Goal: Task Accomplishment & Management: Use online tool/utility

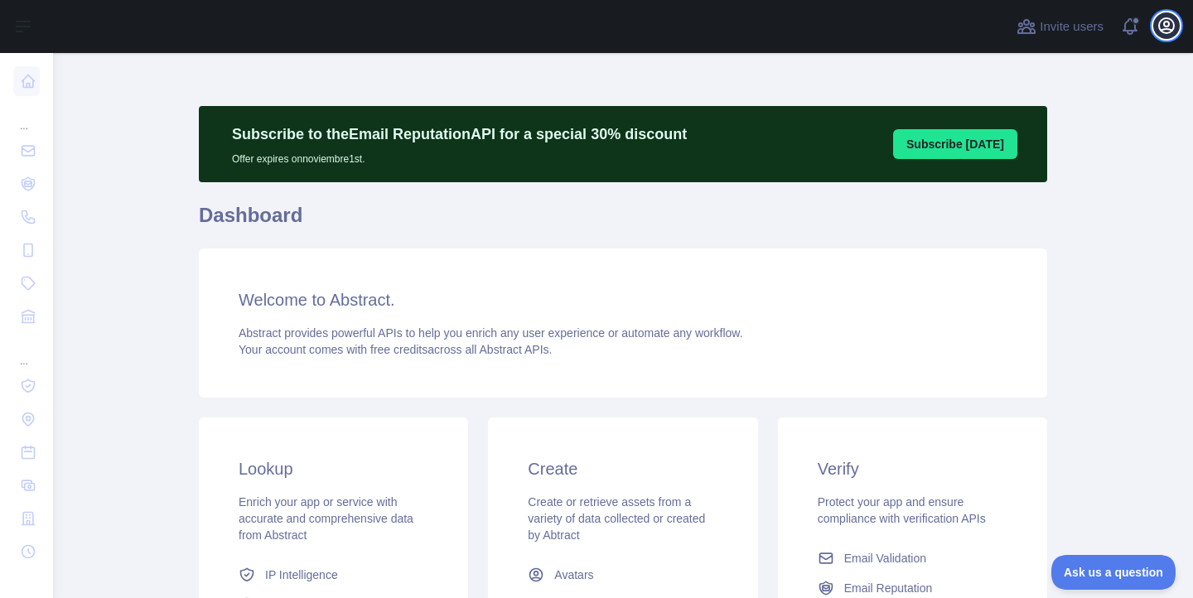
click at [1174, 26] on icon "button" at bounding box center [1166, 25] width 15 height 15
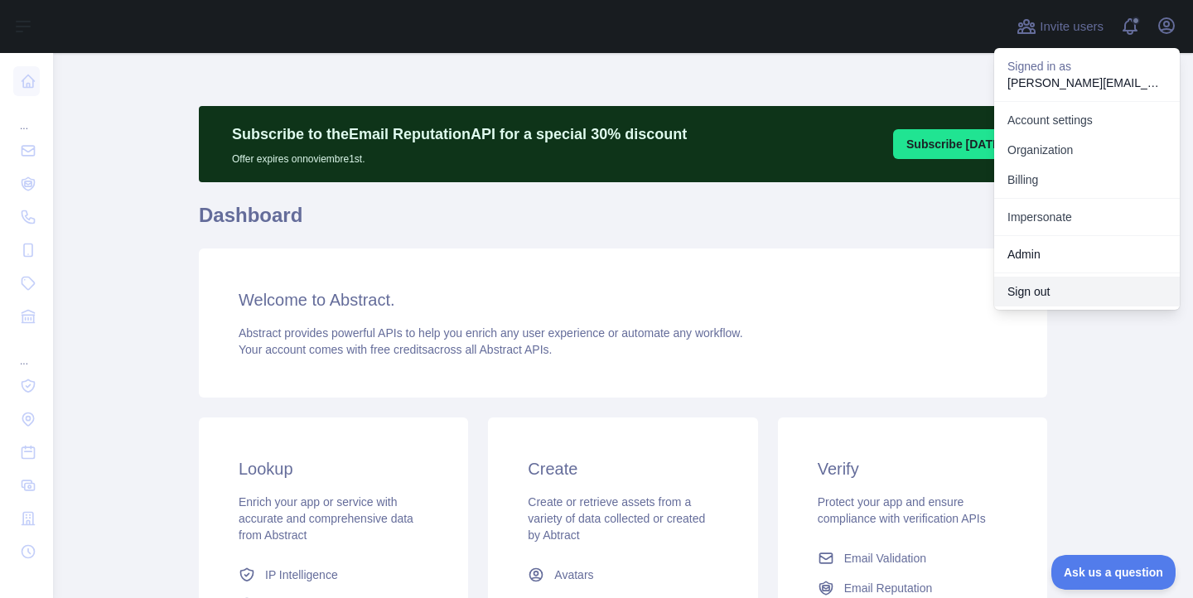
click at [1046, 292] on button "Sign out" at bounding box center [1087, 292] width 186 height 30
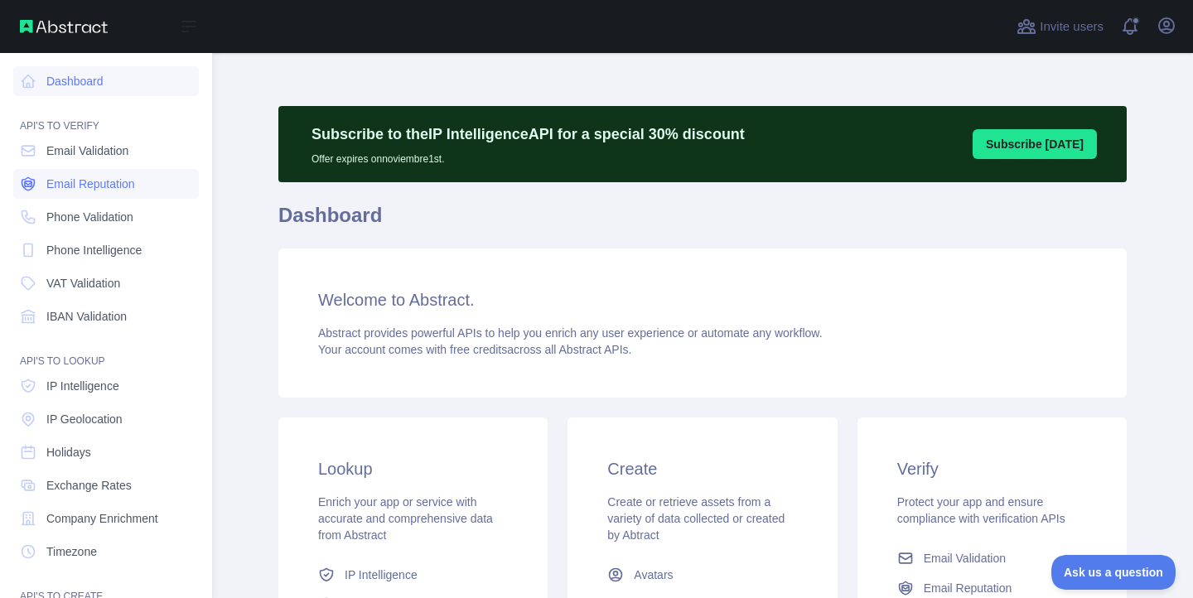
click at [113, 181] on span "Email Reputation" at bounding box center [90, 184] width 89 height 17
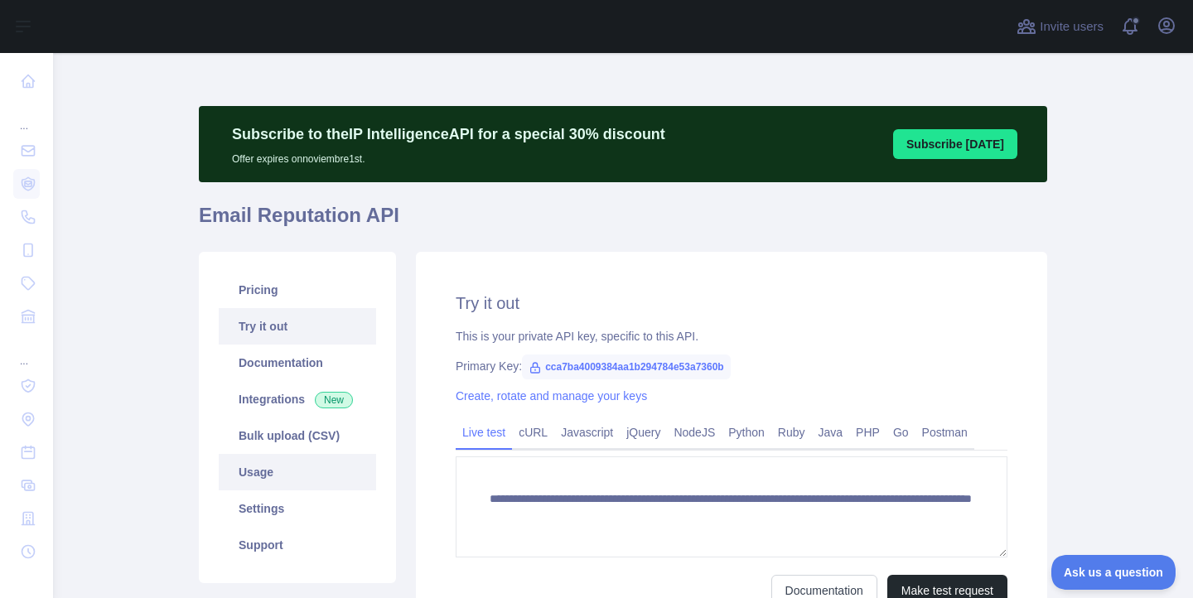
click at [274, 470] on link "Usage" at bounding box center [297, 472] width 157 height 36
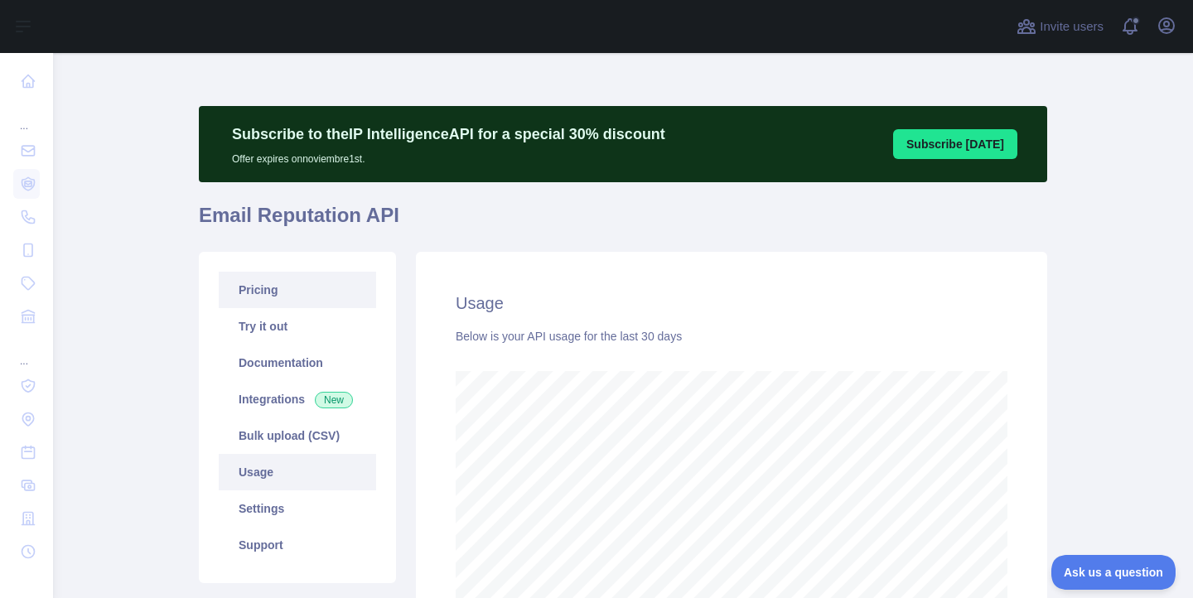
click at [327, 278] on link "Pricing" at bounding box center [297, 290] width 157 height 36
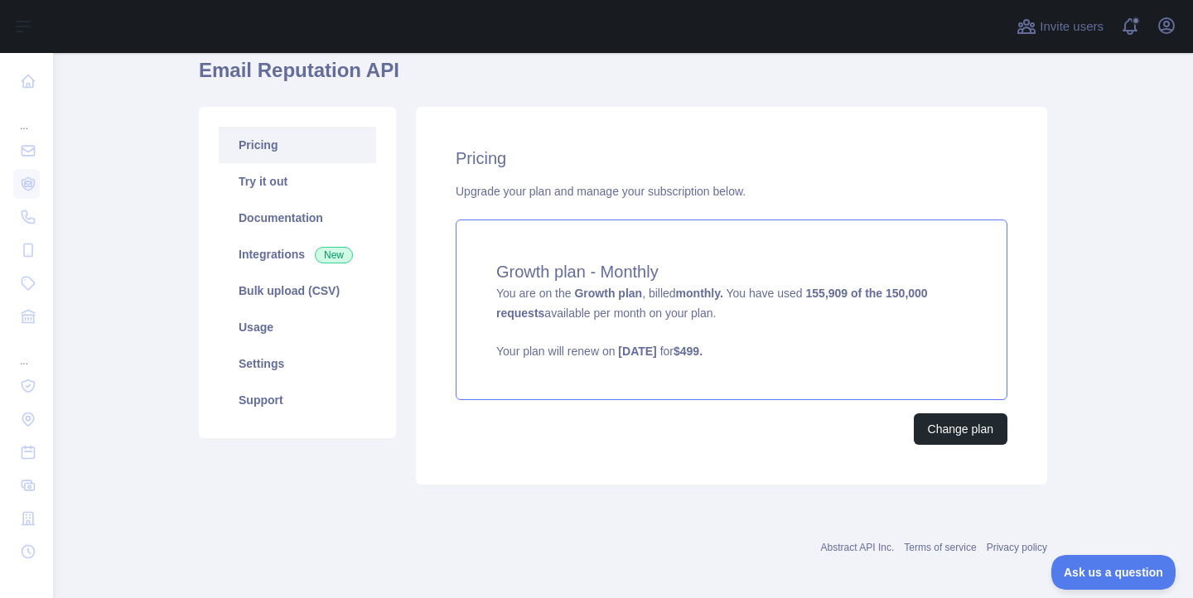
click at [702, 325] on div "Growth plan - Monthly You are on the Growth plan , billed monthly. You have use…" at bounding box center [732, 310] width 552 height 181
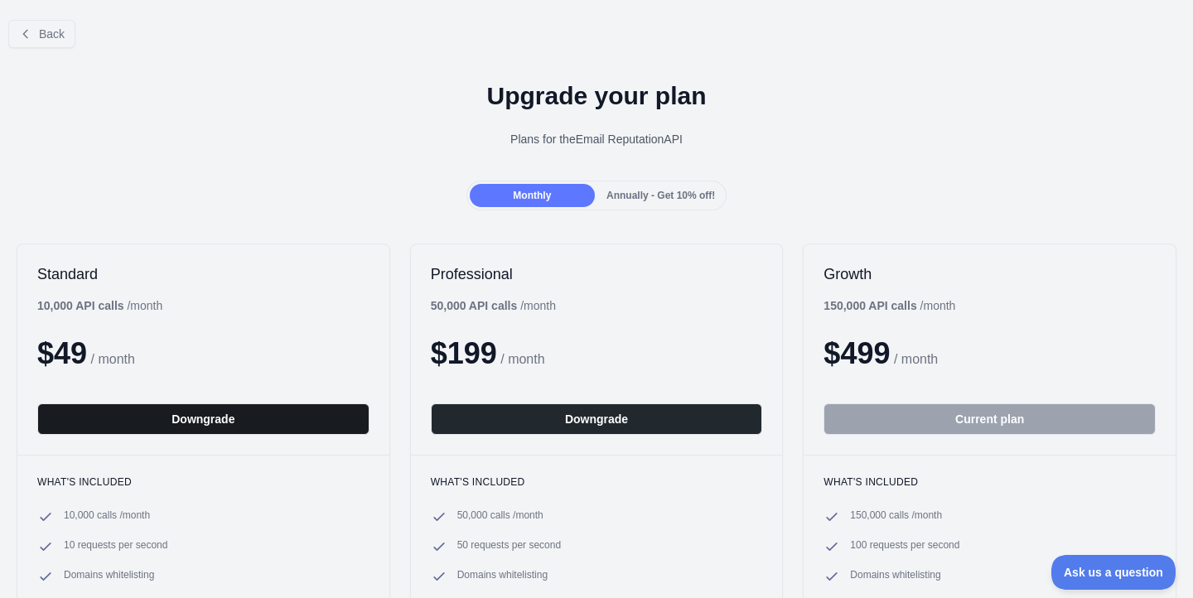
click at [233, 417] on button "Downgrade" at bounding box center [203, 418] width 332 height 31
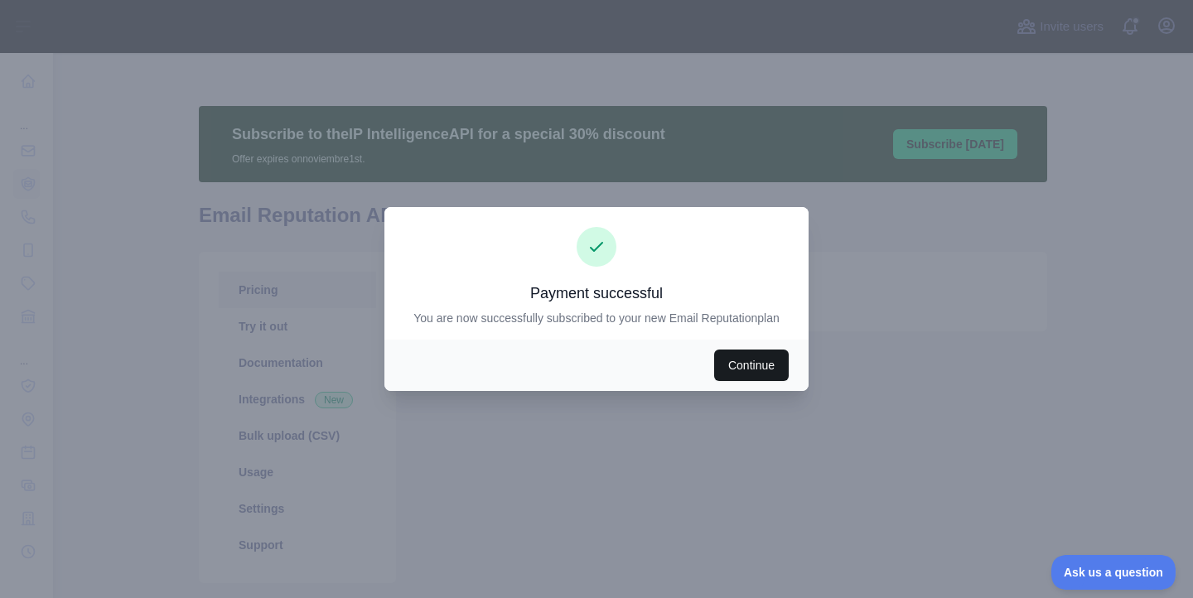
click at [741, 373] on button "Continue" at bounding box center [751, 365] width 75 height 31
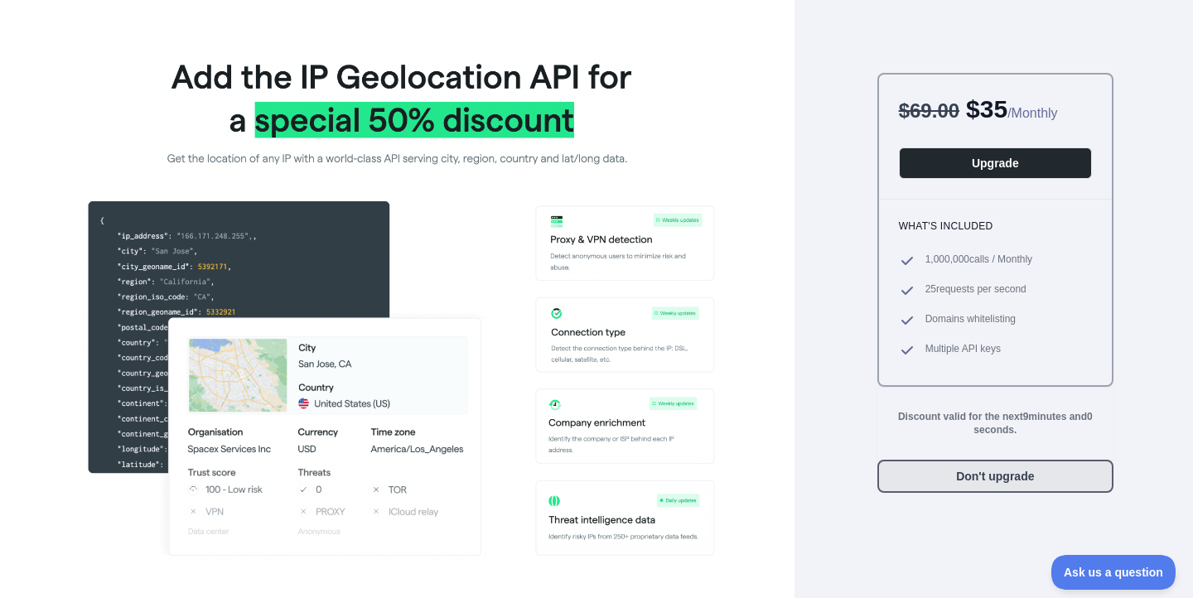
click at [984, 478] on button "Don't upgrade" at bounding box center [995, 476] width 236 height 33
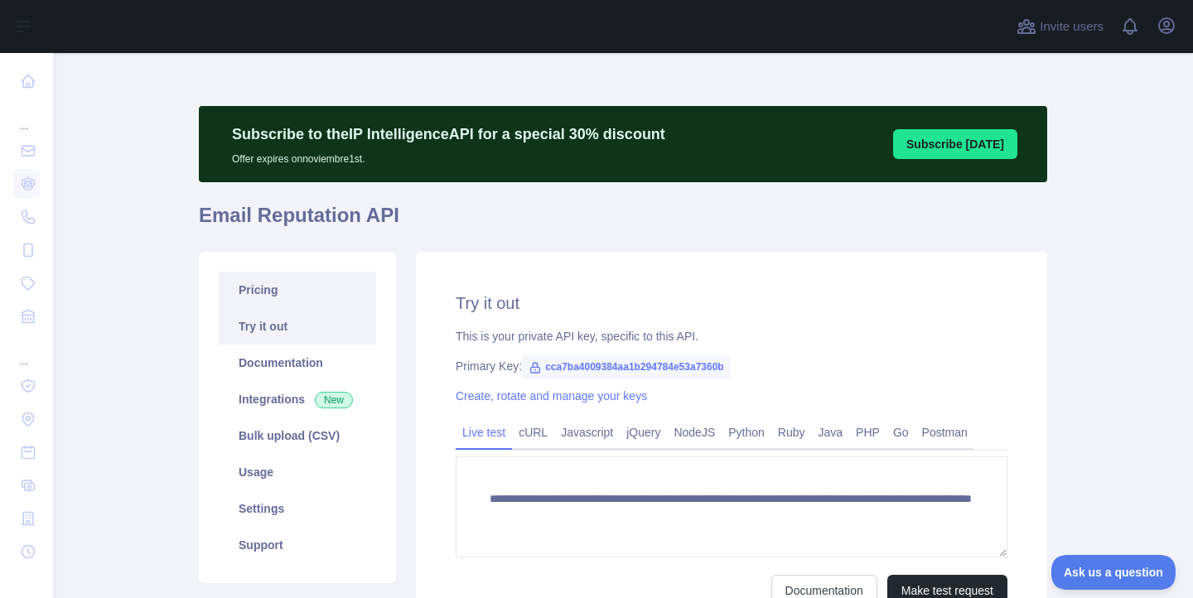
click at [288, 288] on link "Pricing" at bounding box center [297, 290] width 157 height 36
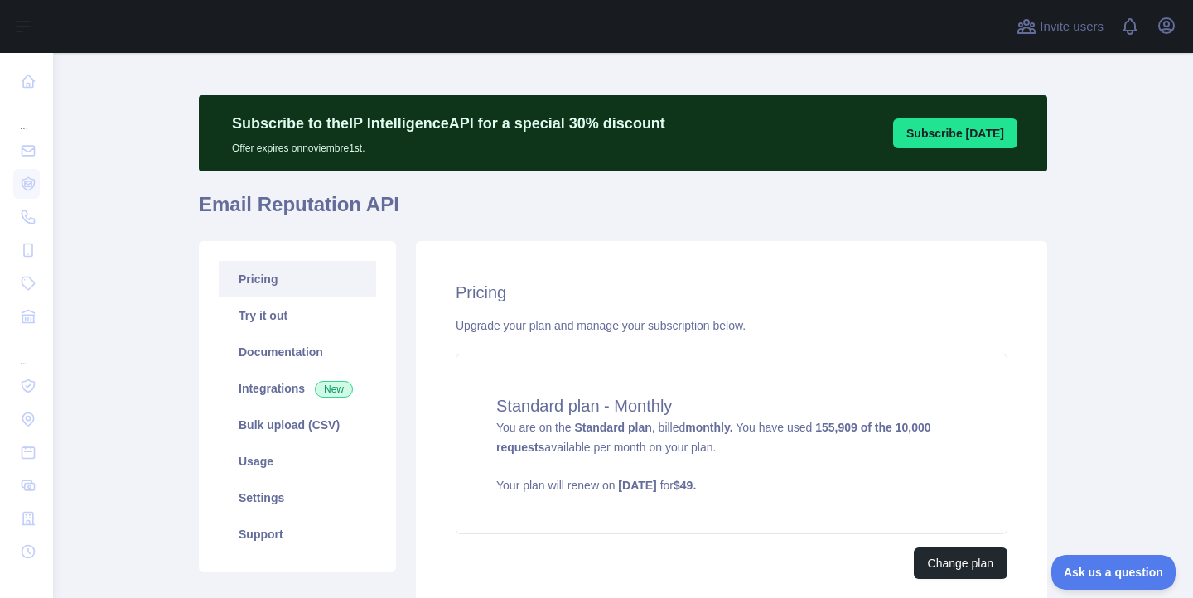
scroll to position [15, 0]
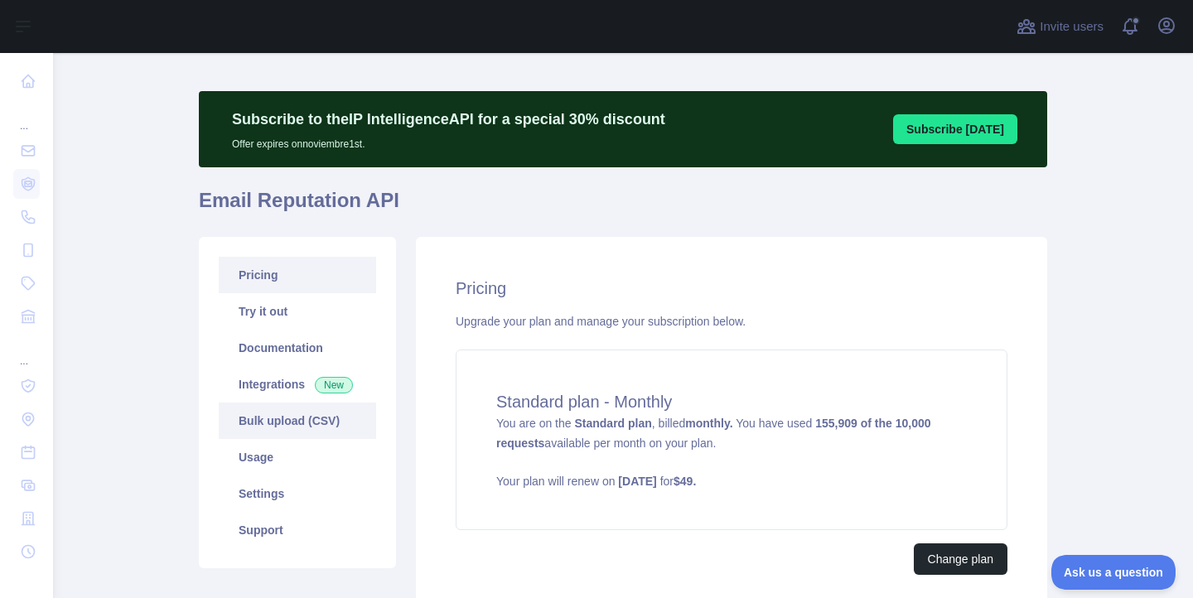
click at [280, 427] on link "Bulk upload (CSV)" at bounding box center [297, 421] width 157 height 36
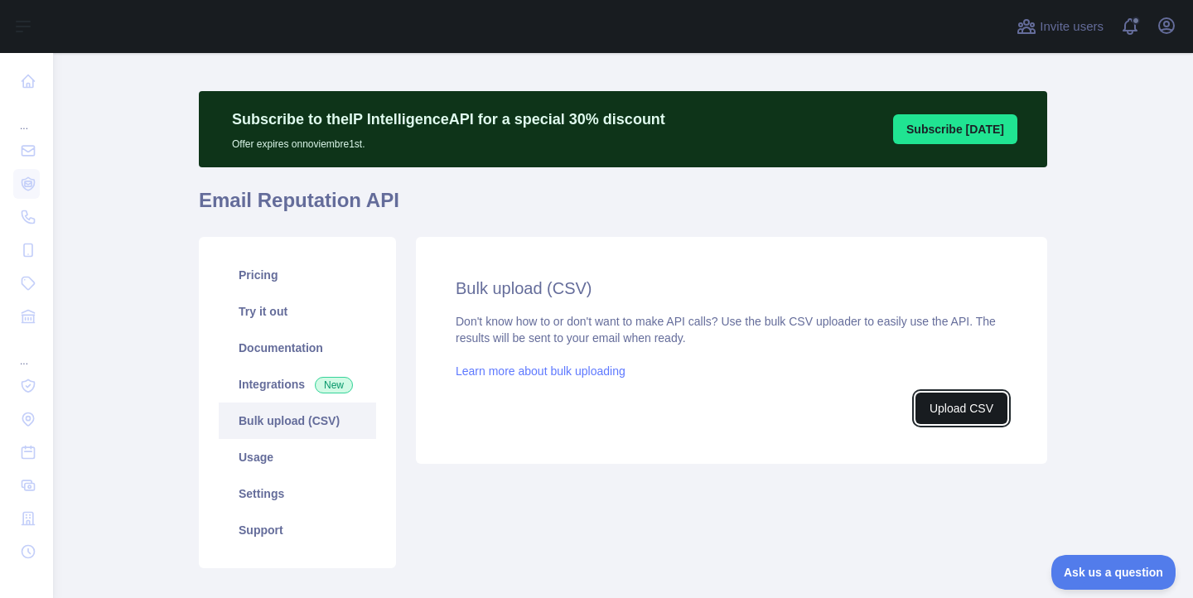
click at [955, 403] on button "Upload CSV" at bounding box center [961, 408] width 92 height 31
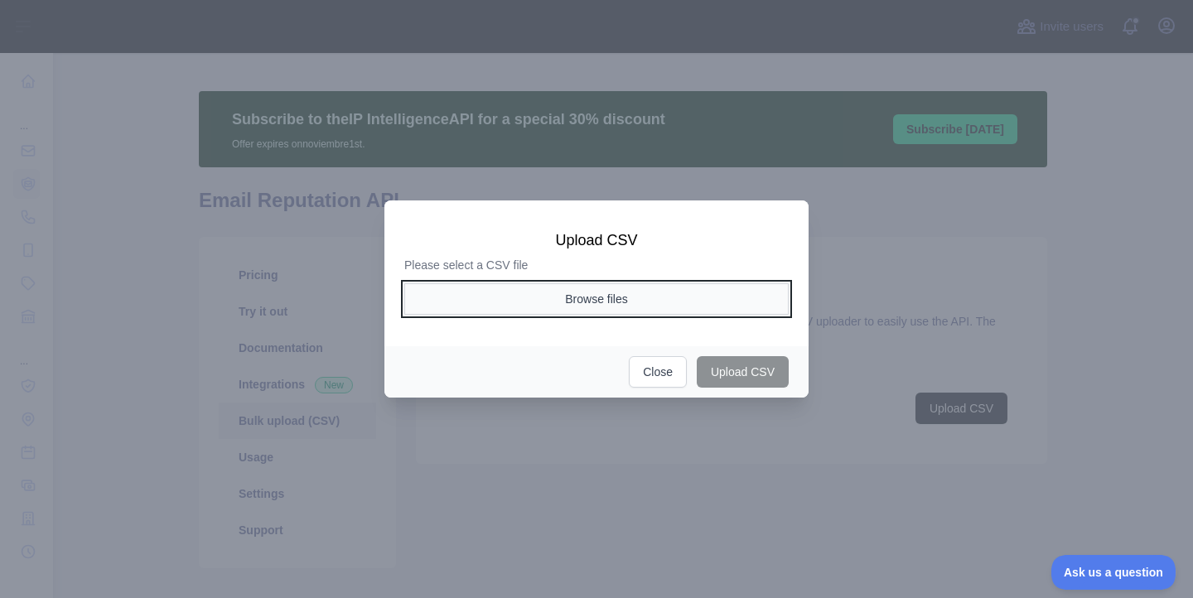
click at [645, 283] on button "Browse files" at bounding box center [596, 298] width 384 height 31
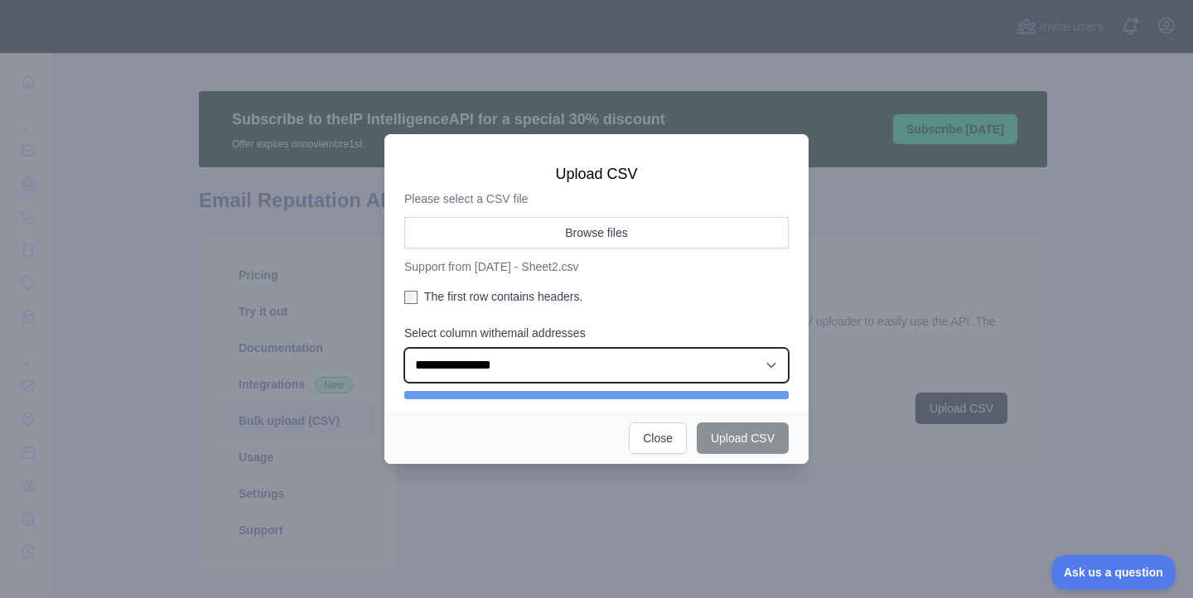
click at [466, 368] on select "**********" at bounding box center [596, 365] width 384 height 35
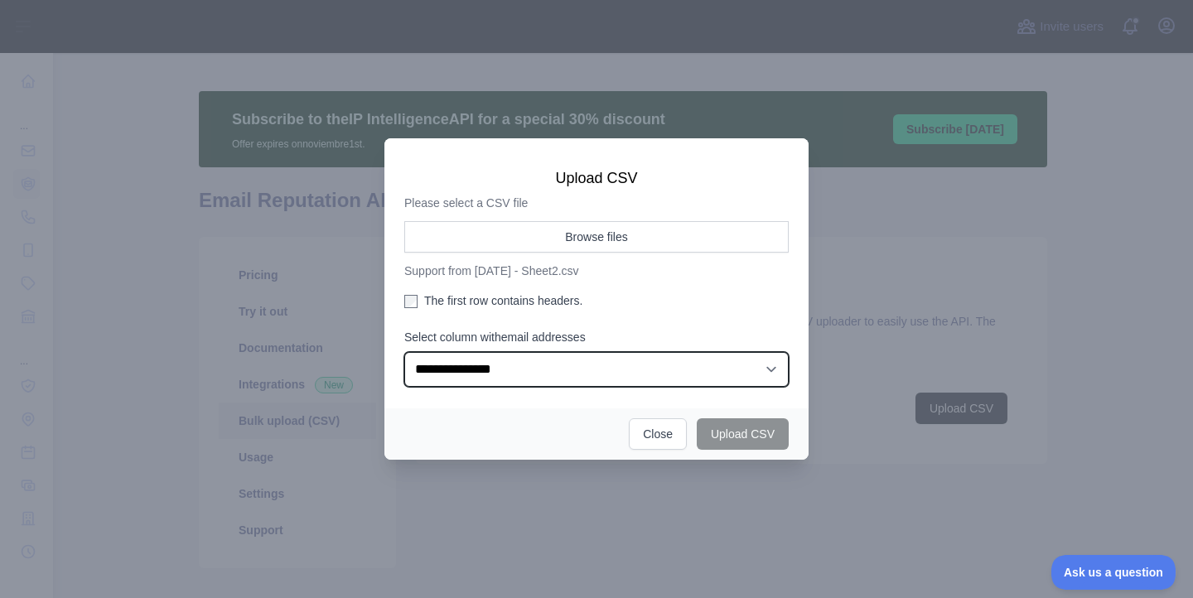
select select "*"
click at [404, 352] on select "**********" at bounding box center [596, 369] width 384 height 35
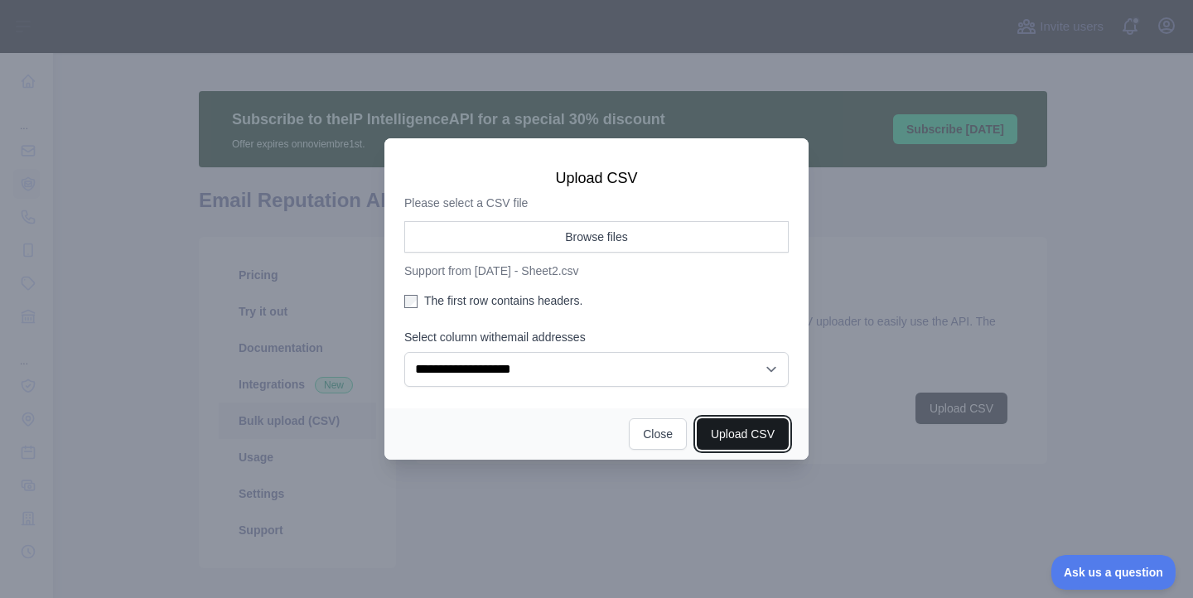
click at [734, 435] on button "Upload CSV" at bounding box center [743, 433] width 92 height 31
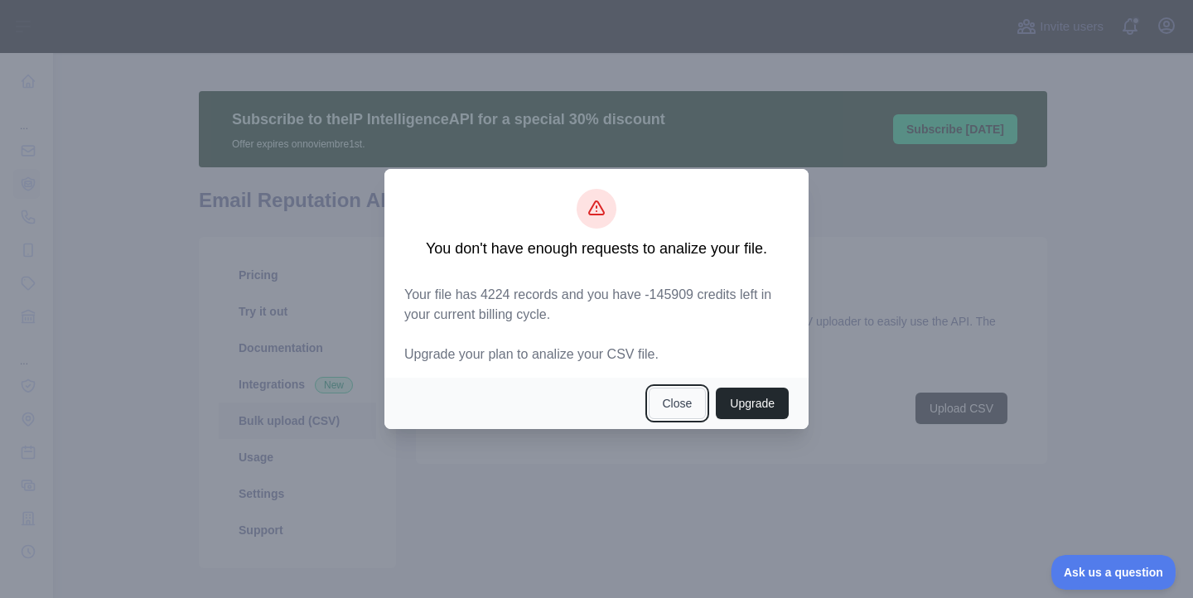
click at [681, 411] on button "Close" at bounding box center [678, 403] width 58 height 31
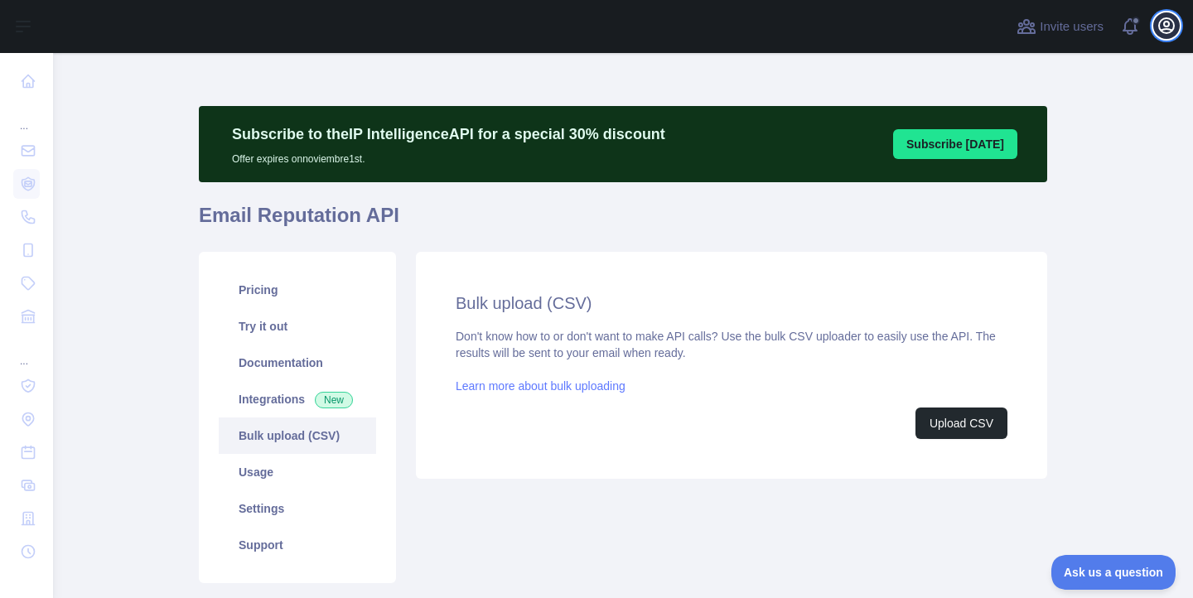
click at [1171, 27] on icon "button" at bounding box center [1166, 26] width 20 height 20
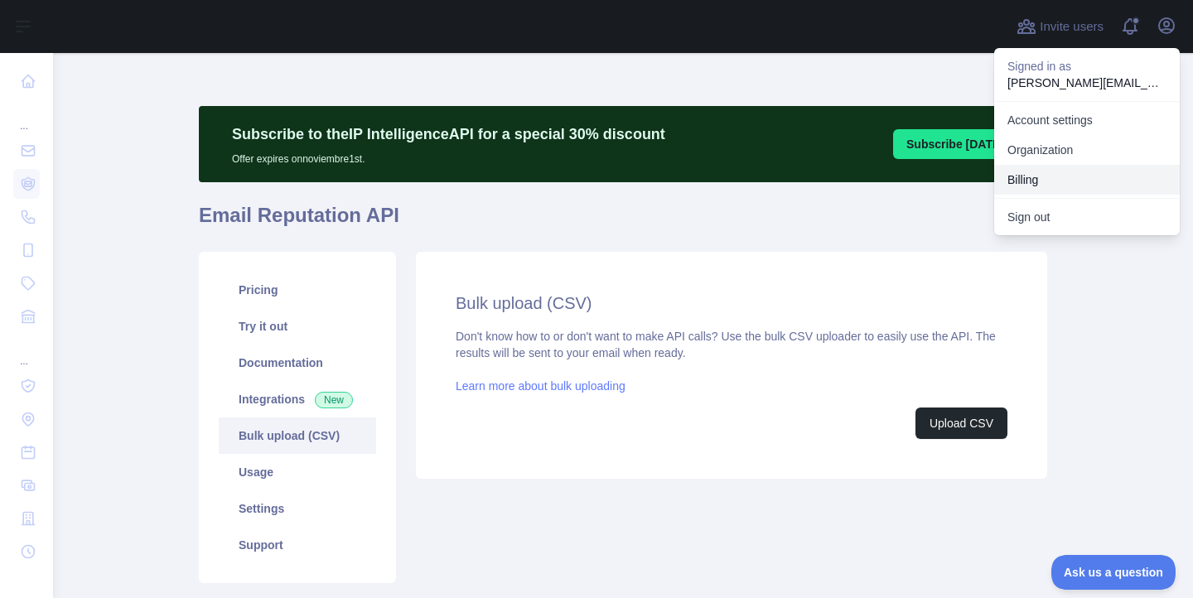
click at [1022, 179] on button "Billing" at bounding box center [1087, 180] width 186 height 30
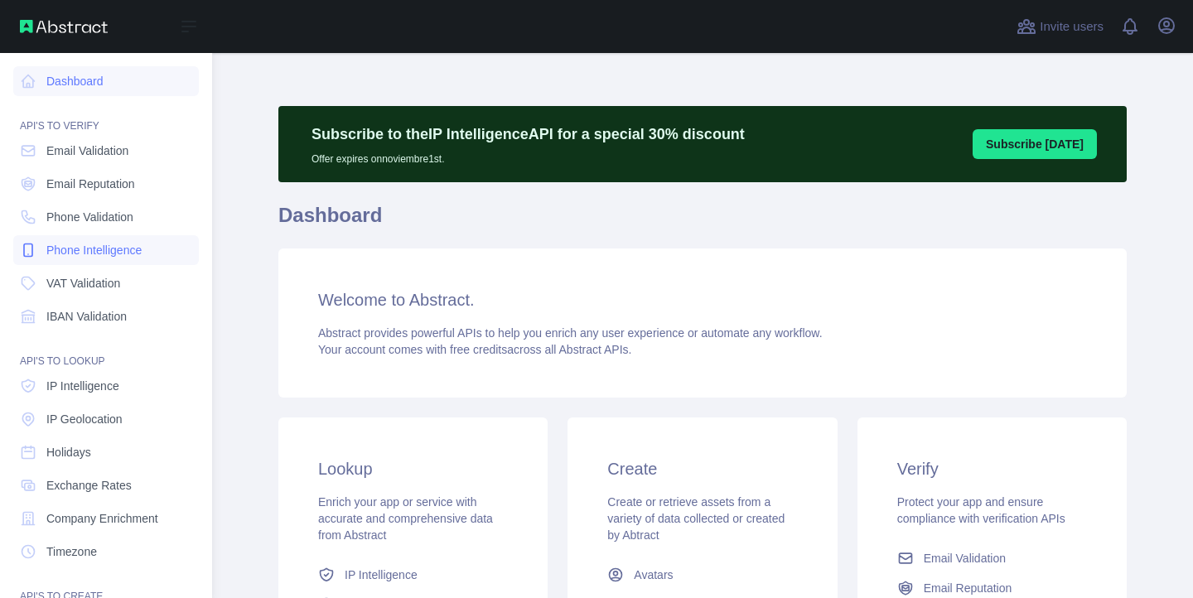
click at [84, 247] on span "Phone Intelligence" at bounding box center [93, 250] width 95 height 17
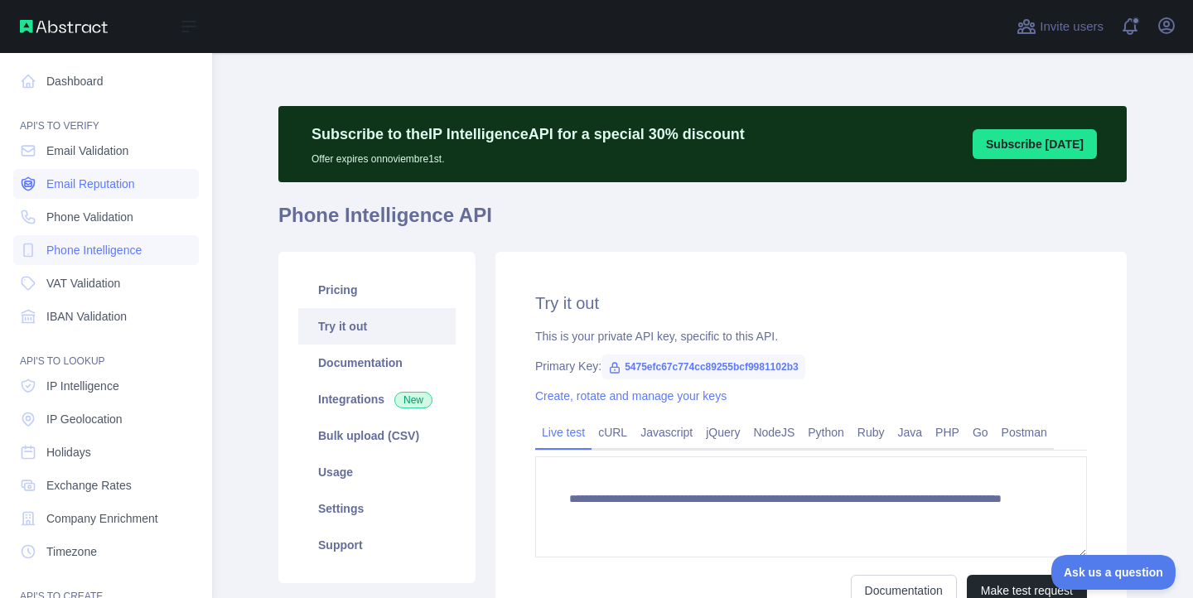
click at [93, 188] on span "Email Reputation" at bounding box center [90, 184] width 89 height 17
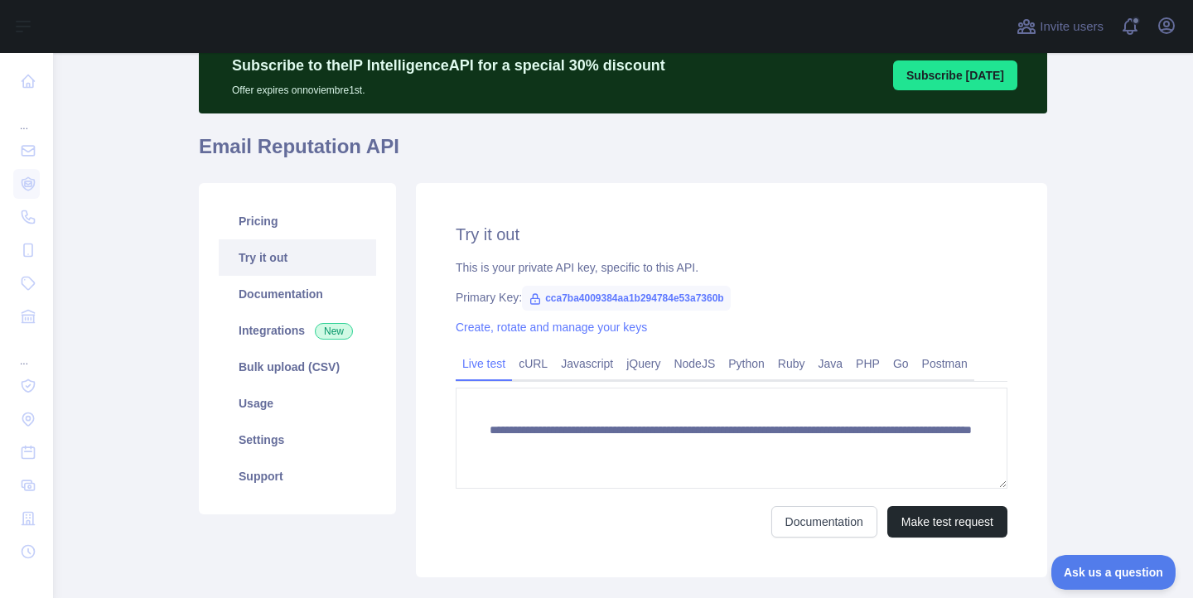
scroll to position [72, 0]
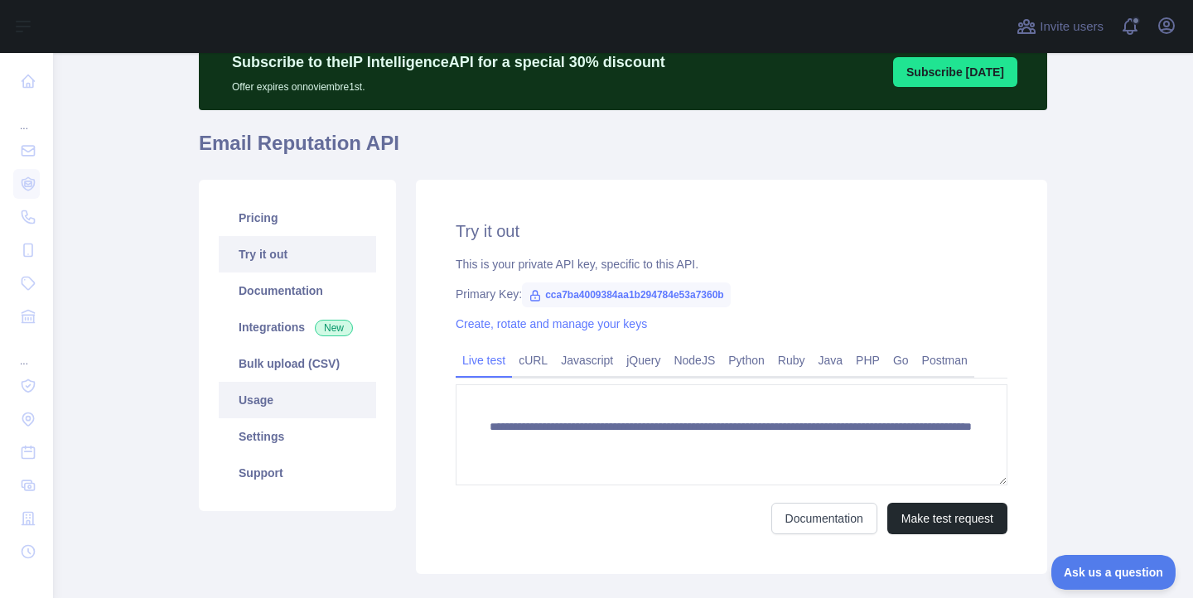
click at [282, 396] on link "Usage" at bounding box center [297, 400] width 157 height 36
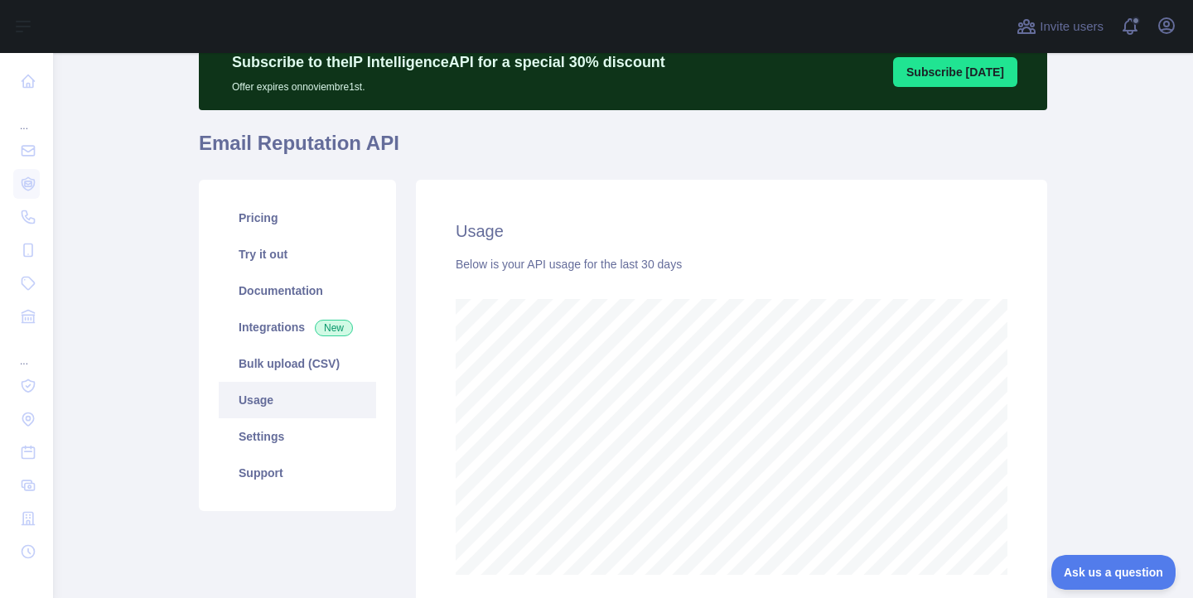
scroll to position [545, 1140]
click at [290, 367] on link "Bulk upload (CSV)" at bounding box center [297, 363] width 157 height 36
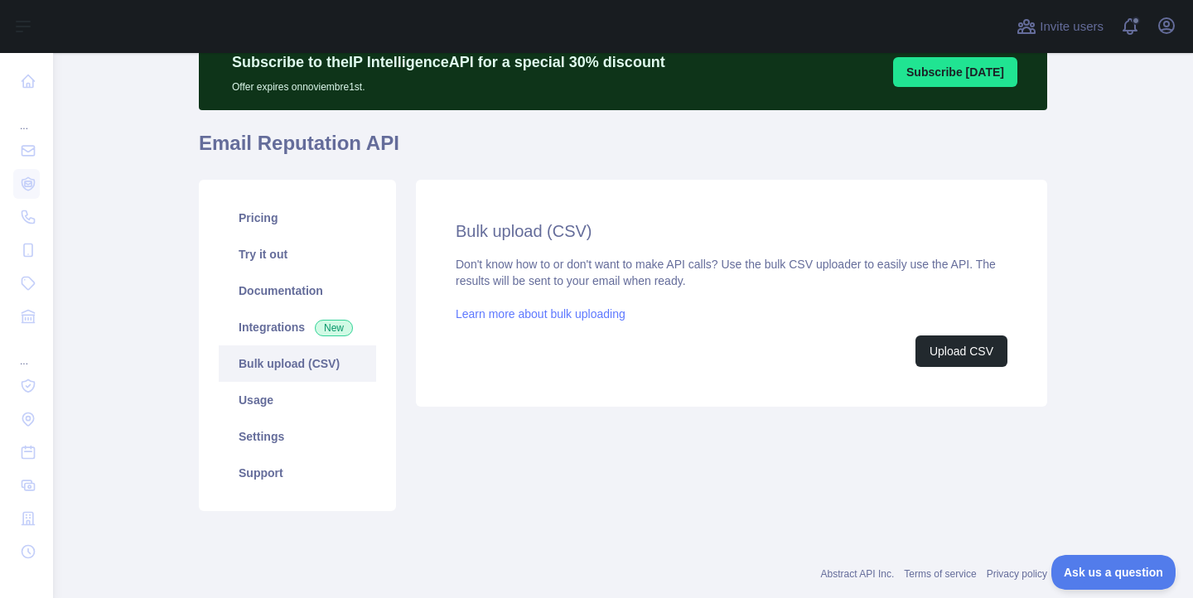
scroll to position [108, 0]
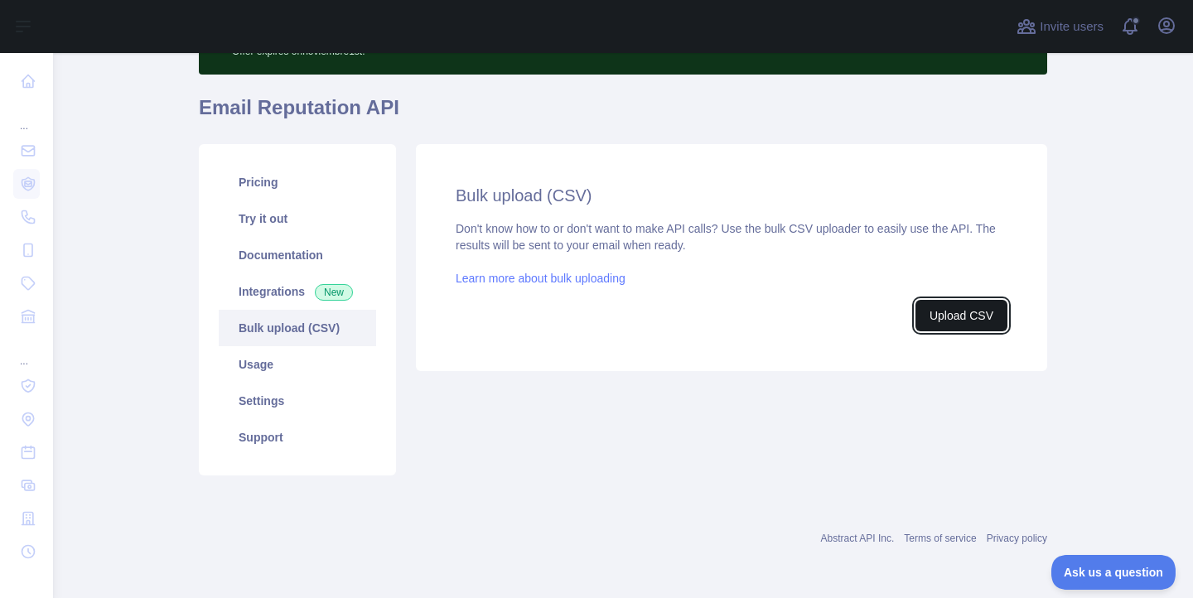
click at [965, 321] on button "Upload CSV" at bounding box center [961, 315] width 92 height 31
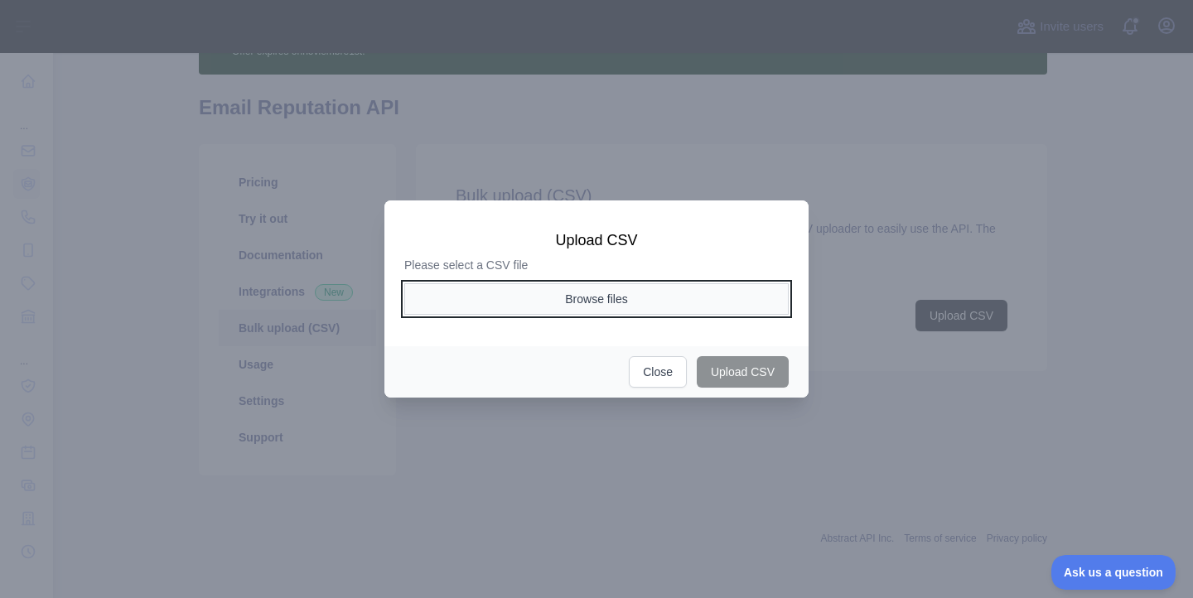
click at [586, 294] on button "Browse files" at bounding box center [596, 298] width 384 height 31
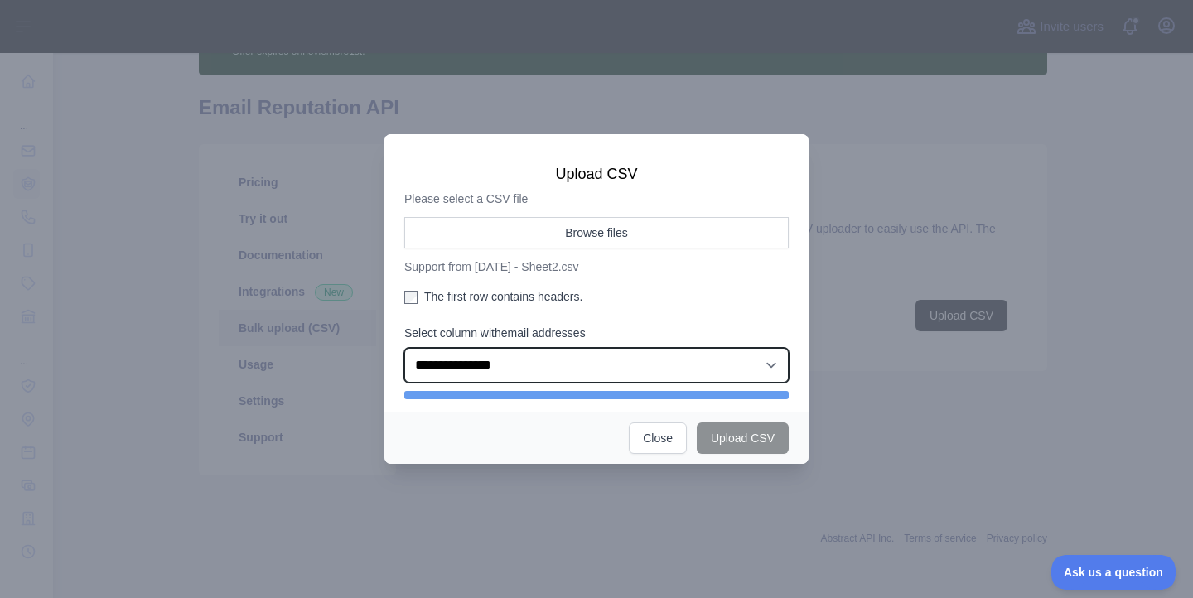
click at [457, 365] on select "**********" at bounding box center [596, 365] width 384 height 35
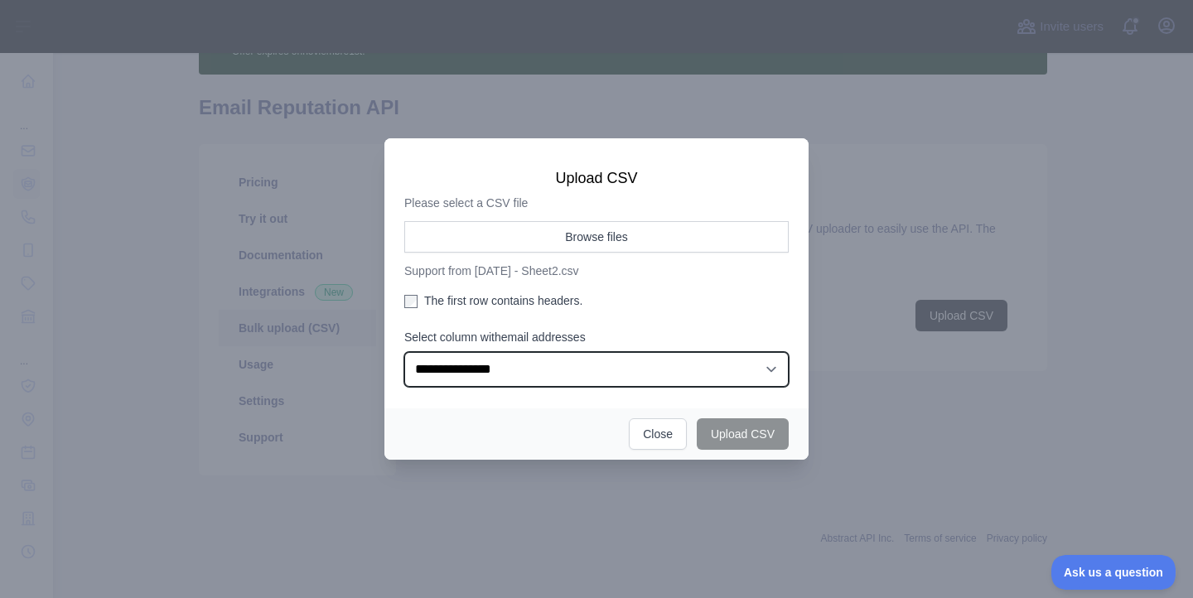
select select "*"
click at [404, 352] on select "**********" at bounding box center [596, 369] width 384 height 35
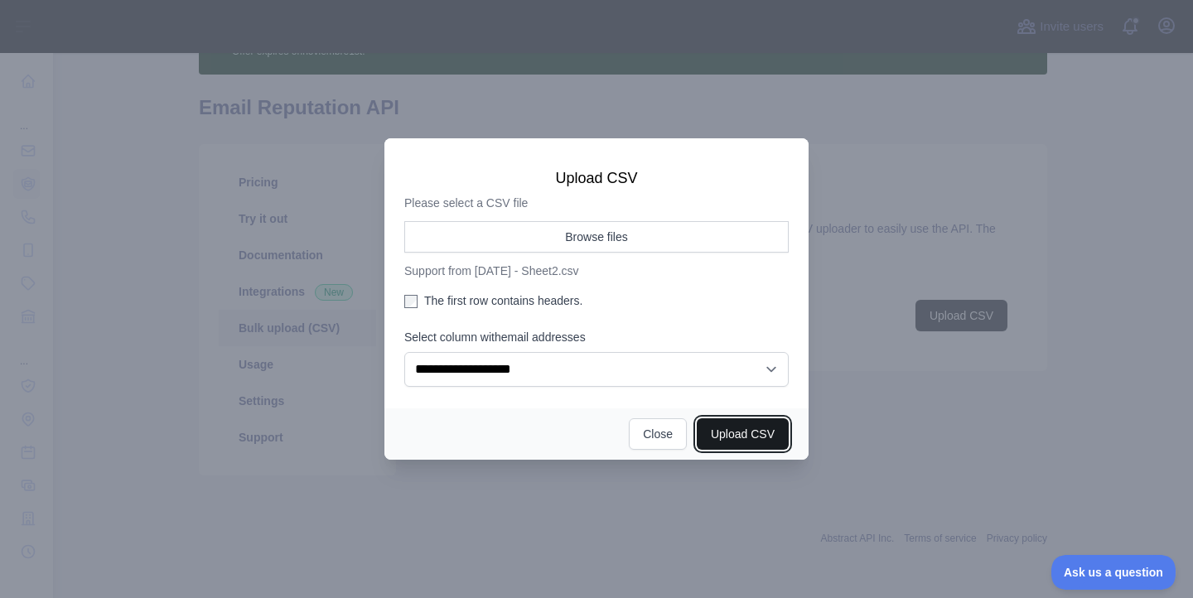
click at [738, 442] on button "Upload CSV" at bounding box center [743, 433] width 92 height 31
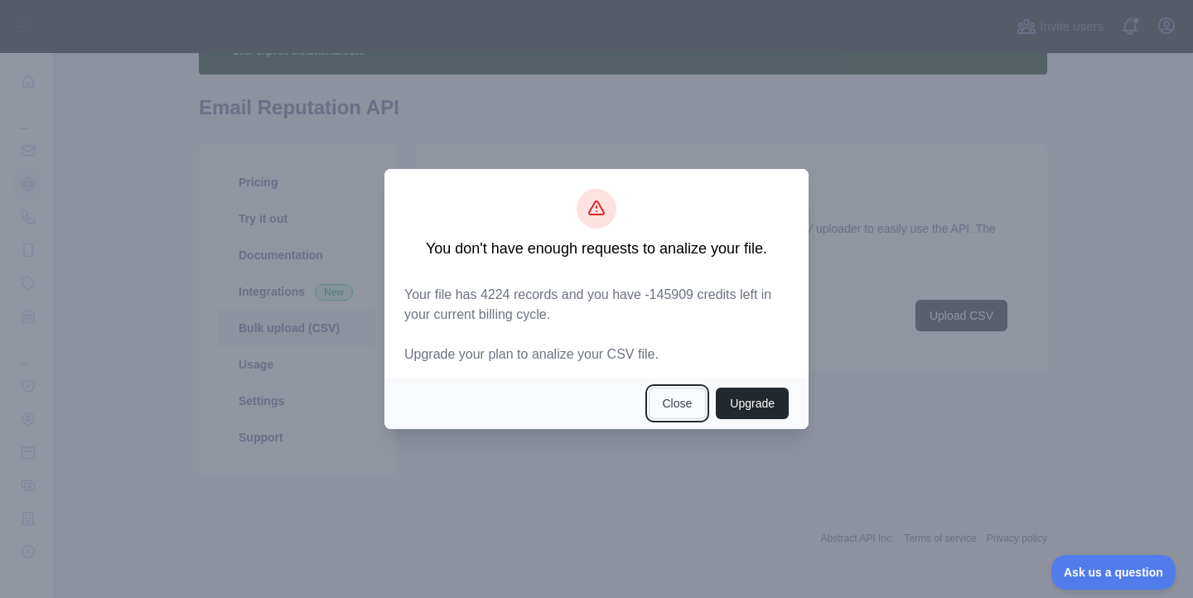
click at [680, 398] on button "Close" at bounding box center [678, 403] width 58 height 31
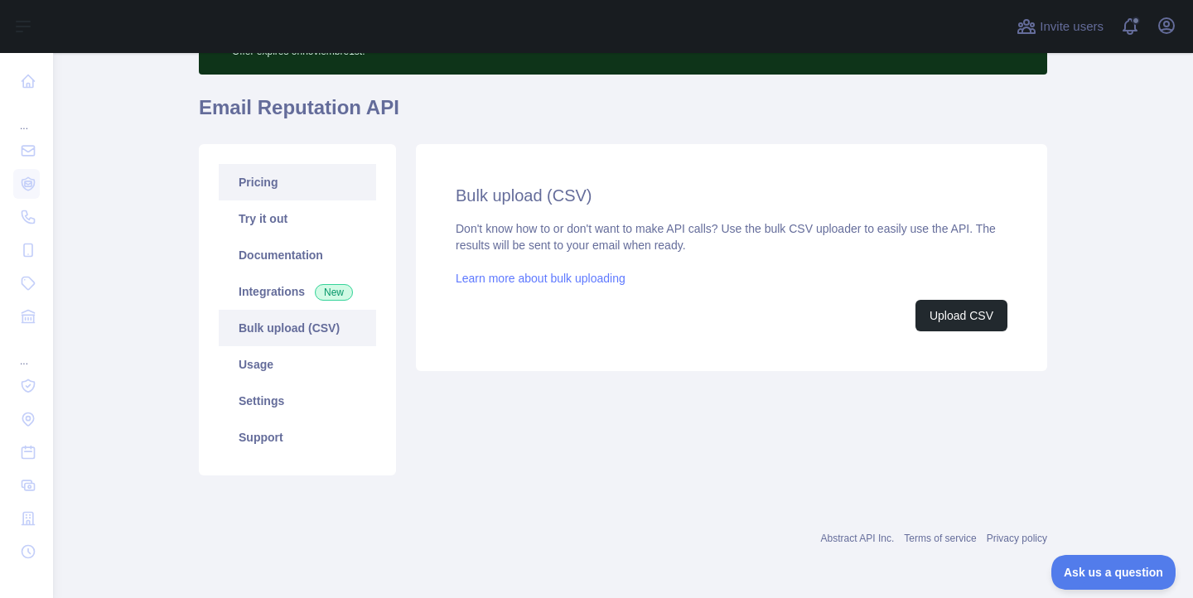
click at [273, 185] on link "Pricing" at bounding box center [297, 182] width 157 height 36
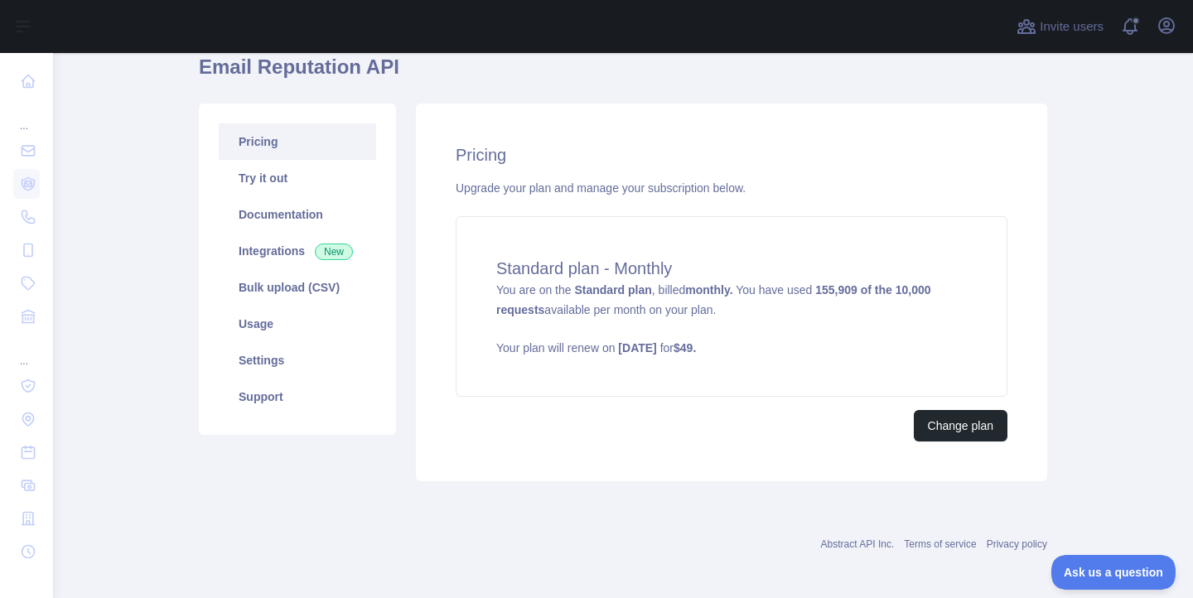
scroll to position [154, 0]
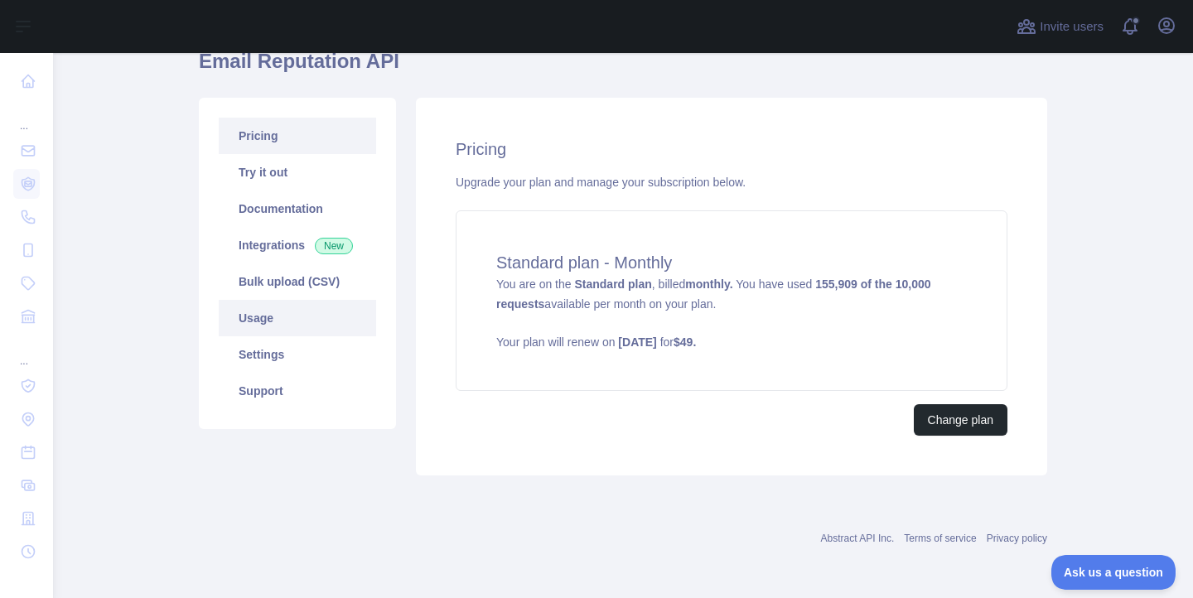
click at [258, 321] on link "Usage" at bounding box center [297, 318] width 157 height 36
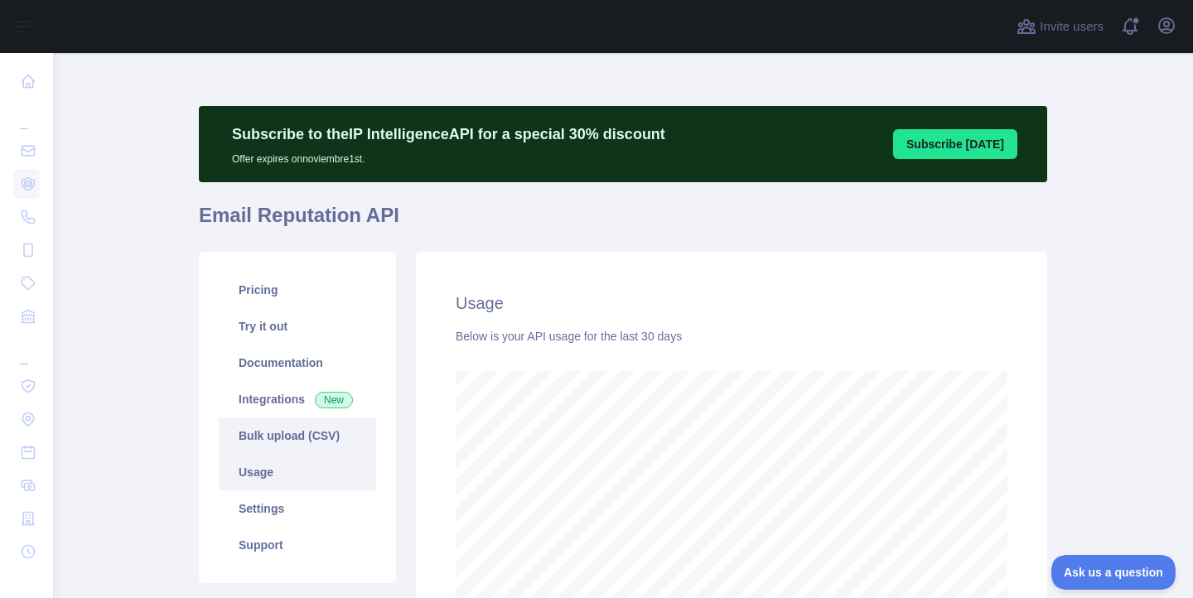
click at [278, 444] on link "Bulk upload (CSV)" at bounding box center [297, 436] width 157 height 36
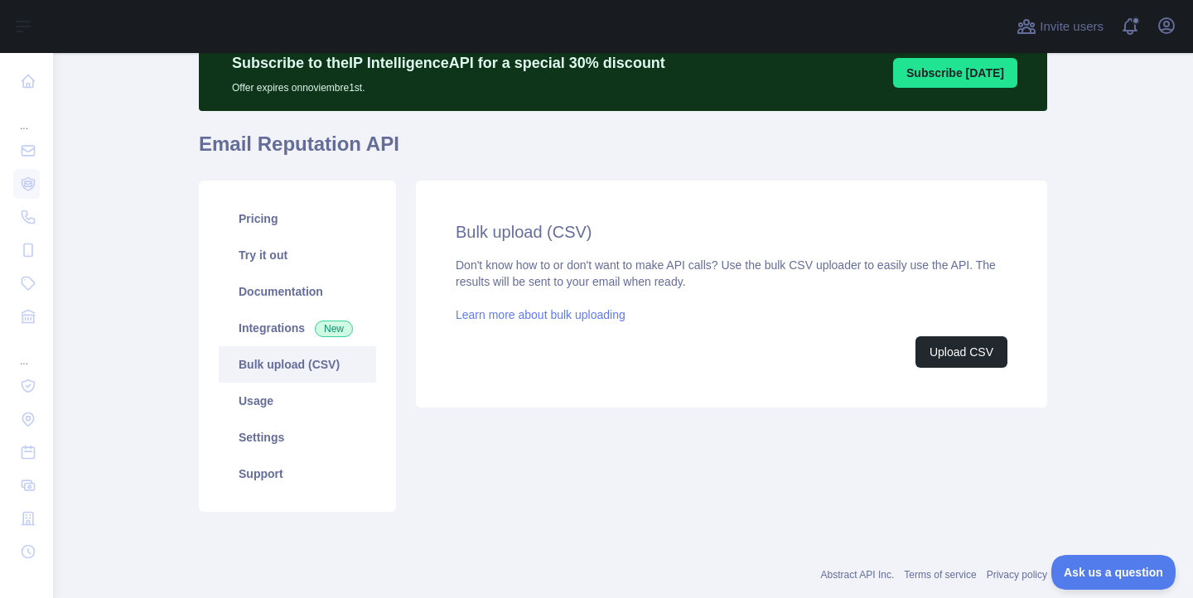
scroll to position [75, 0]
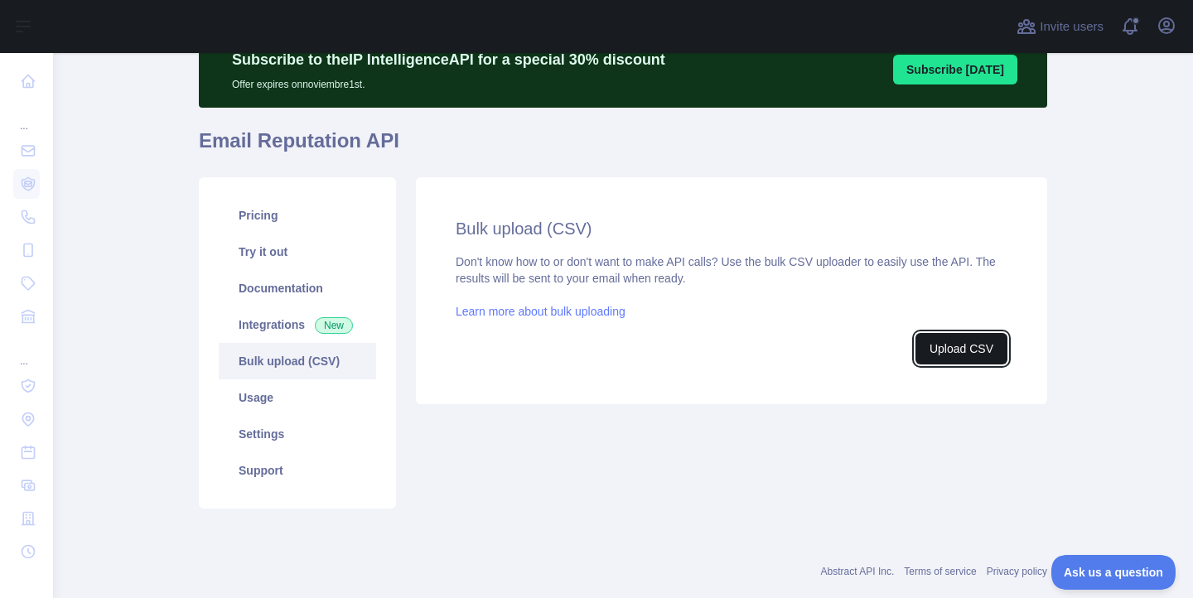
click at [953, 346] on button "Upload CSV" at bounding box center [961, 348] width 92 height 31
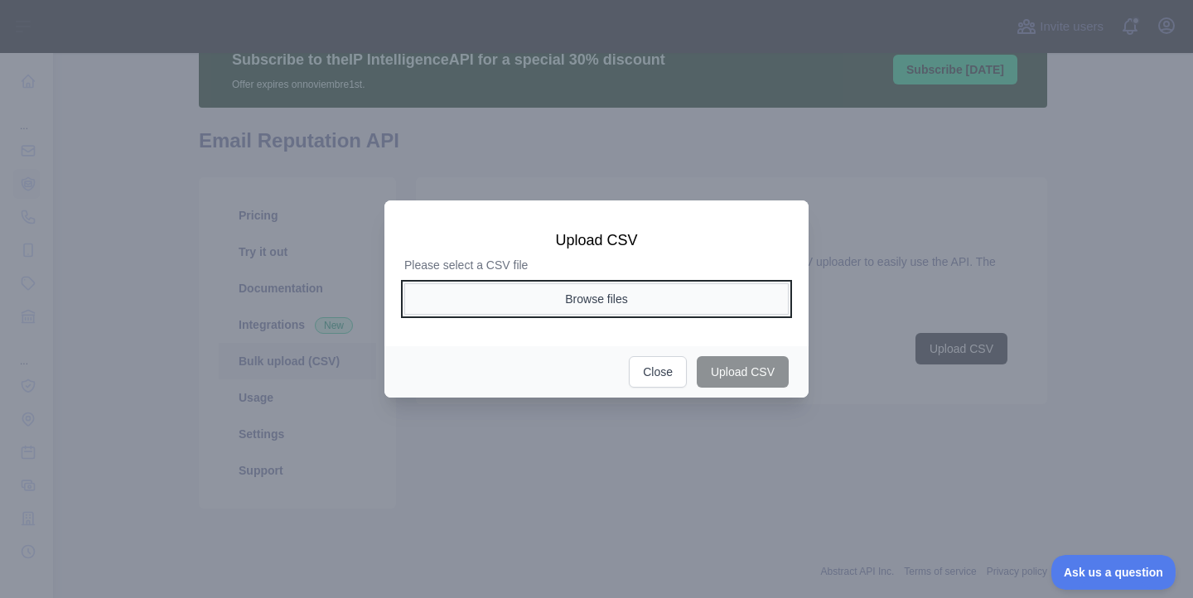
click at [559, 302] on button "Browse files" at bounding box center [596, 298] width 384 height 31
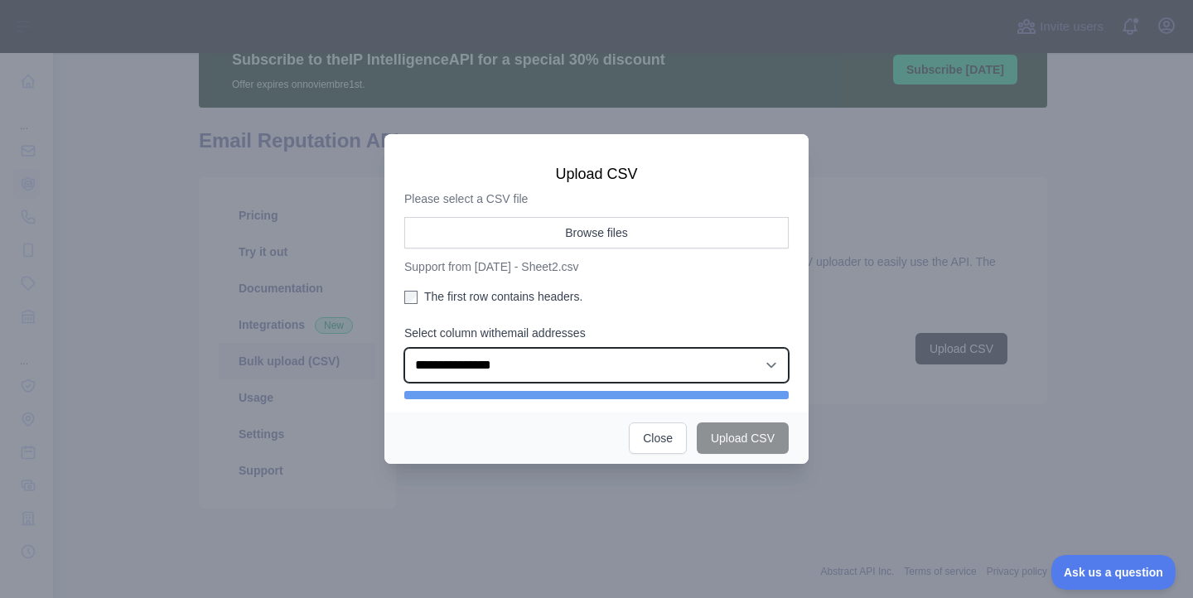
click at [567, 364] on select "**********" at bounding box center [596, 365] width 384 height 35
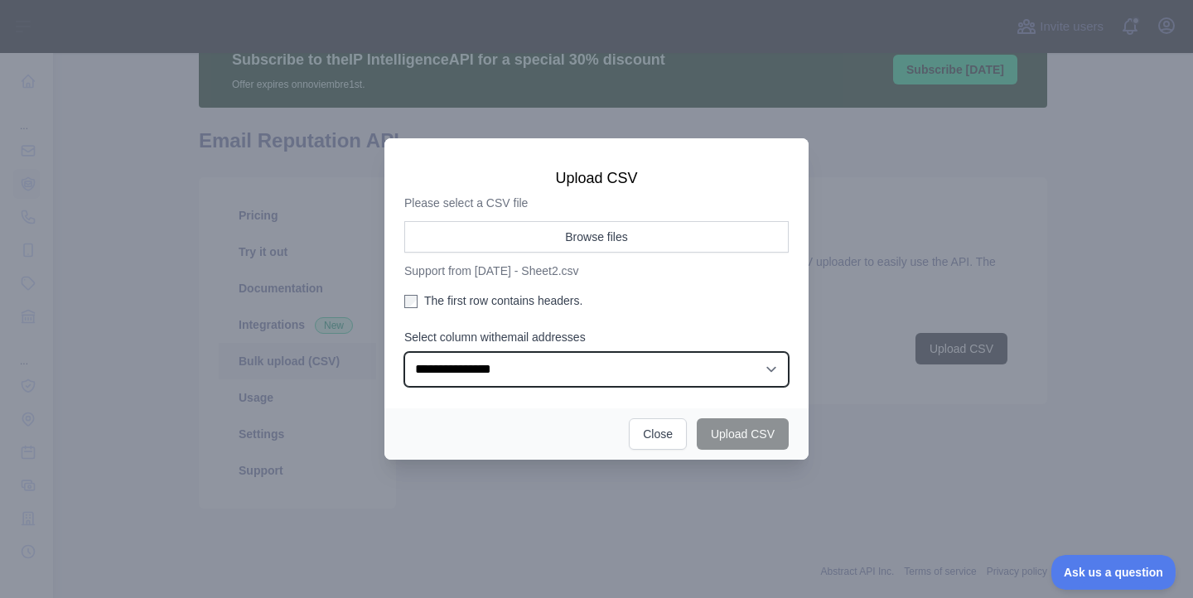
select select "*"
click at [404, 352] on select "**********" at bounding box center [596, 369] width 384 height 35
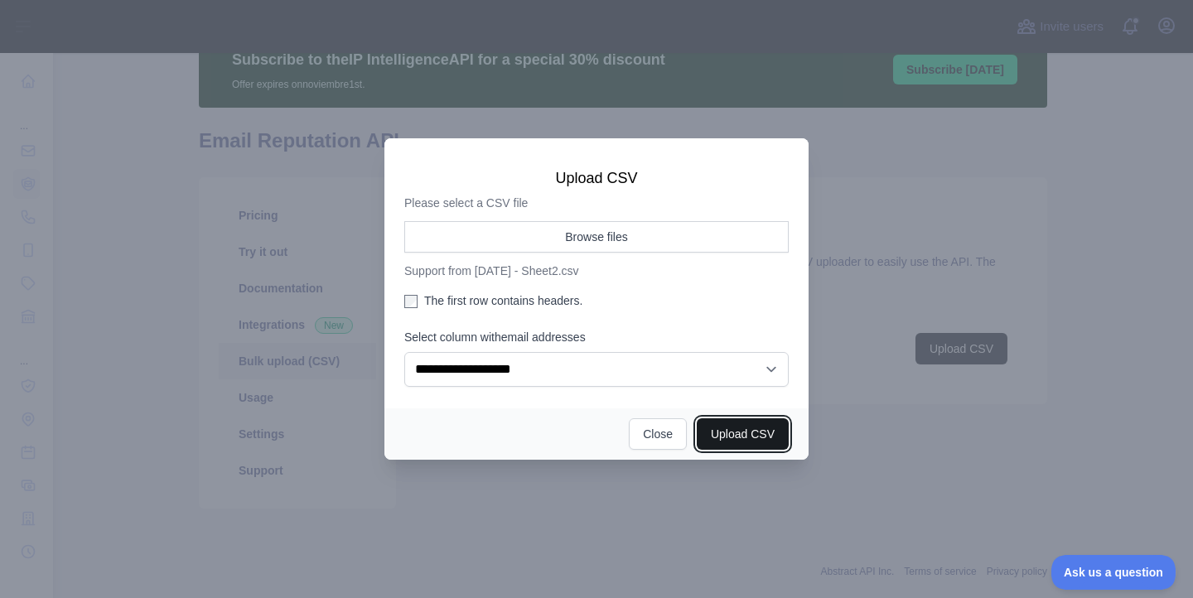
click at [759, 442] on button "Upload CSV" at bounding box center [743, 433] width 92 height 31
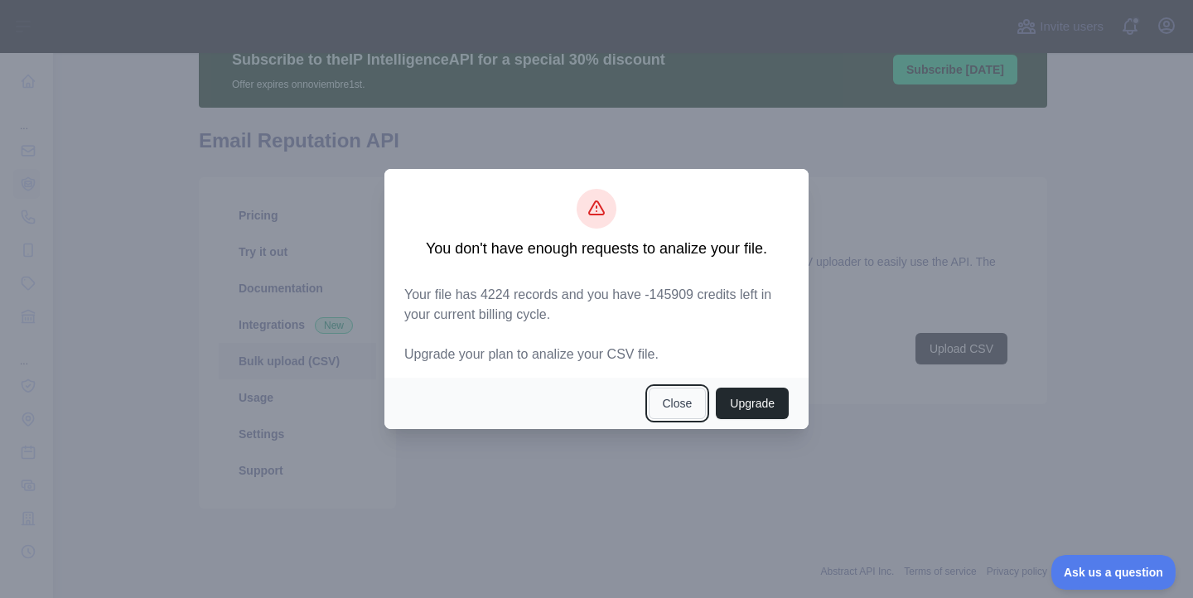
click at [678, 408] on button "Close" at bounding box center [678, 403] width 58 height 31
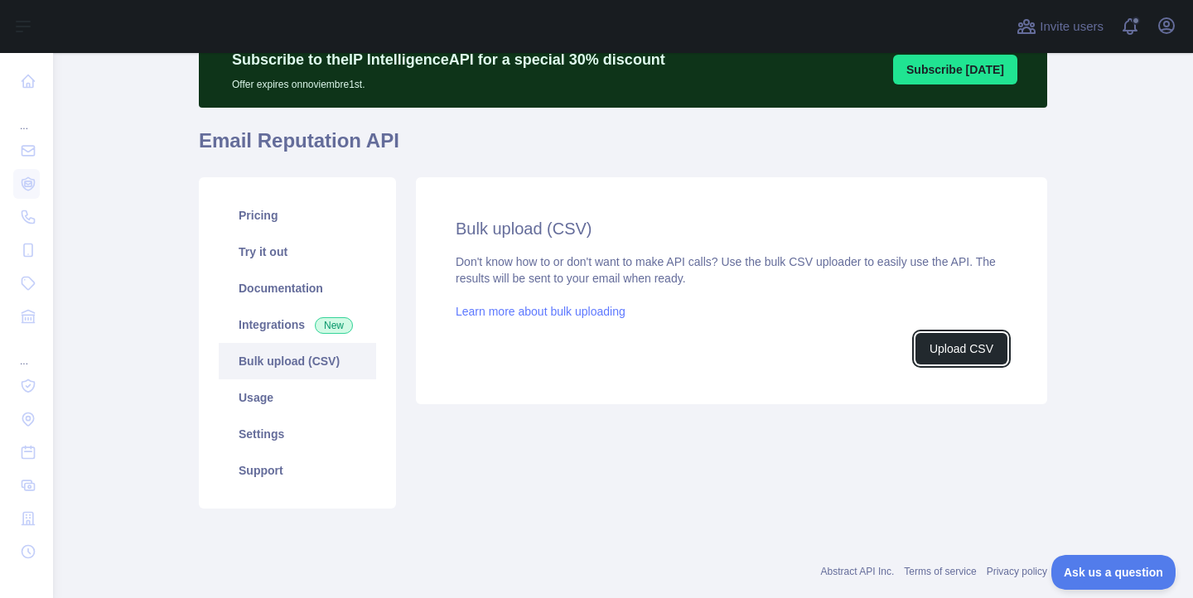
scroll to position [0, 0]
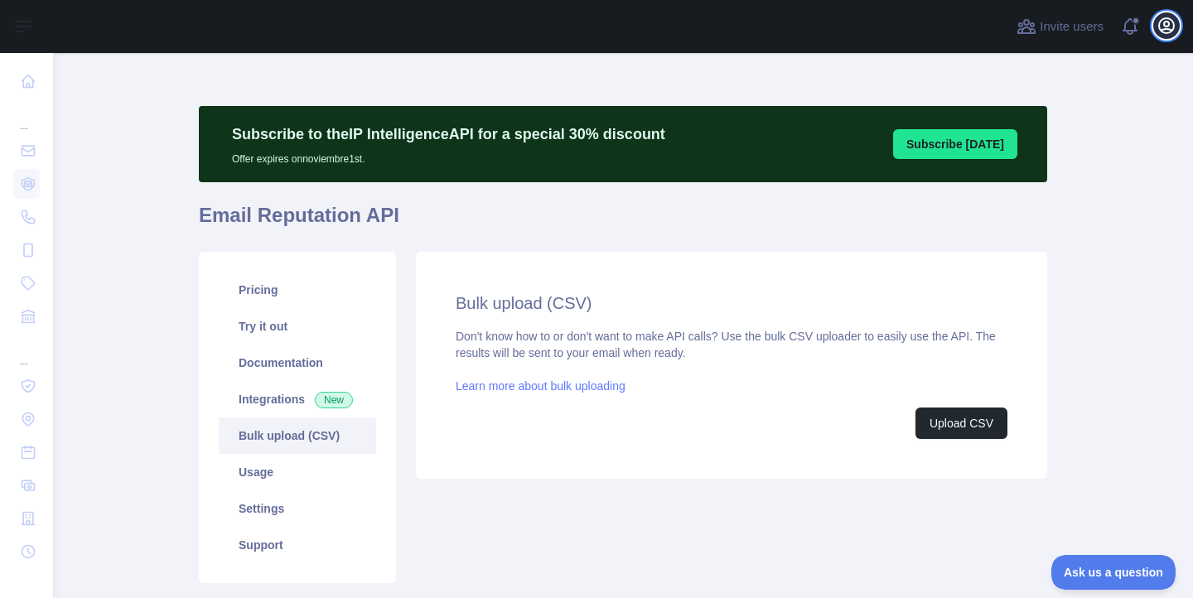
click at [1168, 30] on icon "button" at bounding box center [1166, 25] width 15 height 15
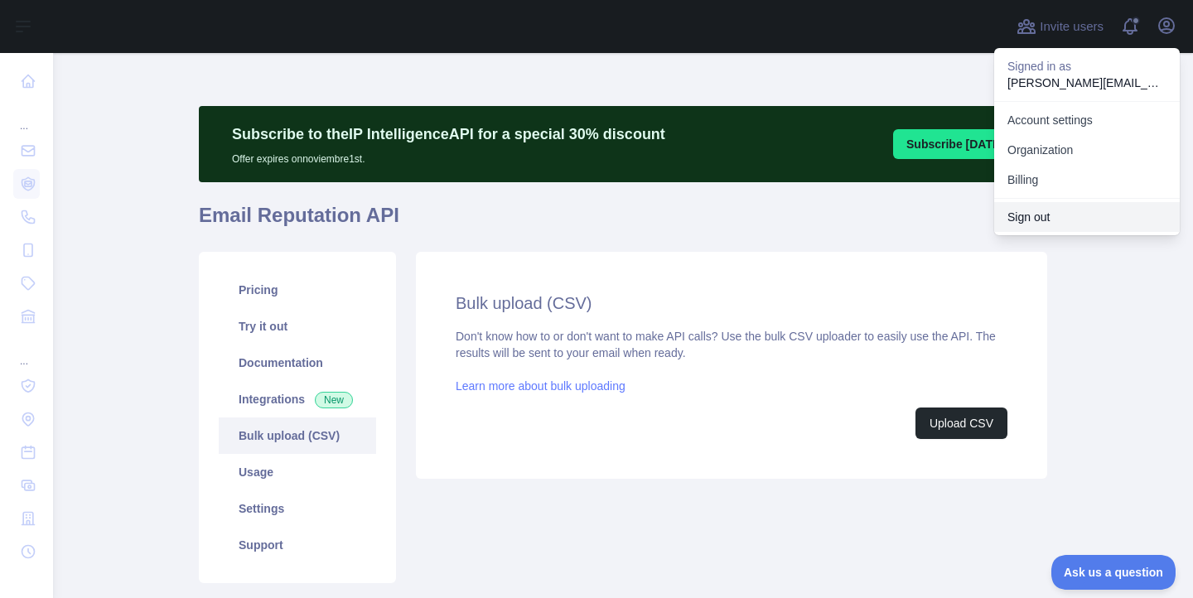
click at [1061, 216] on button "Sign out" at bounding box center [1087, 217] width 186 height 30
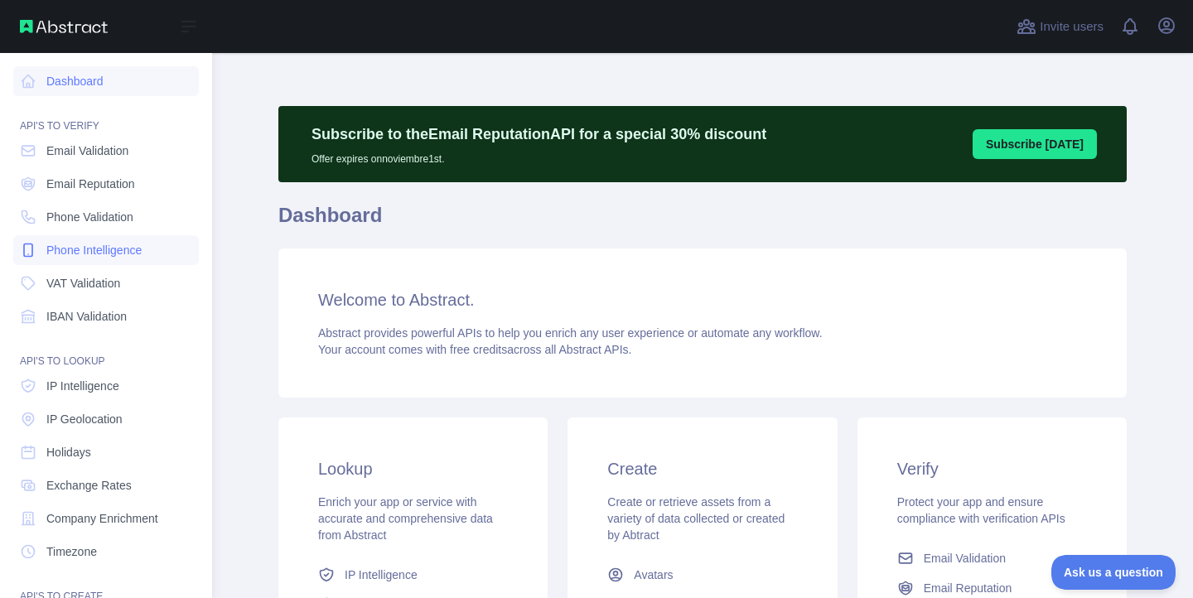
click at [94, 247] on span "Phone Intelligence" at bounding box center [93, 250] width 95 height 17
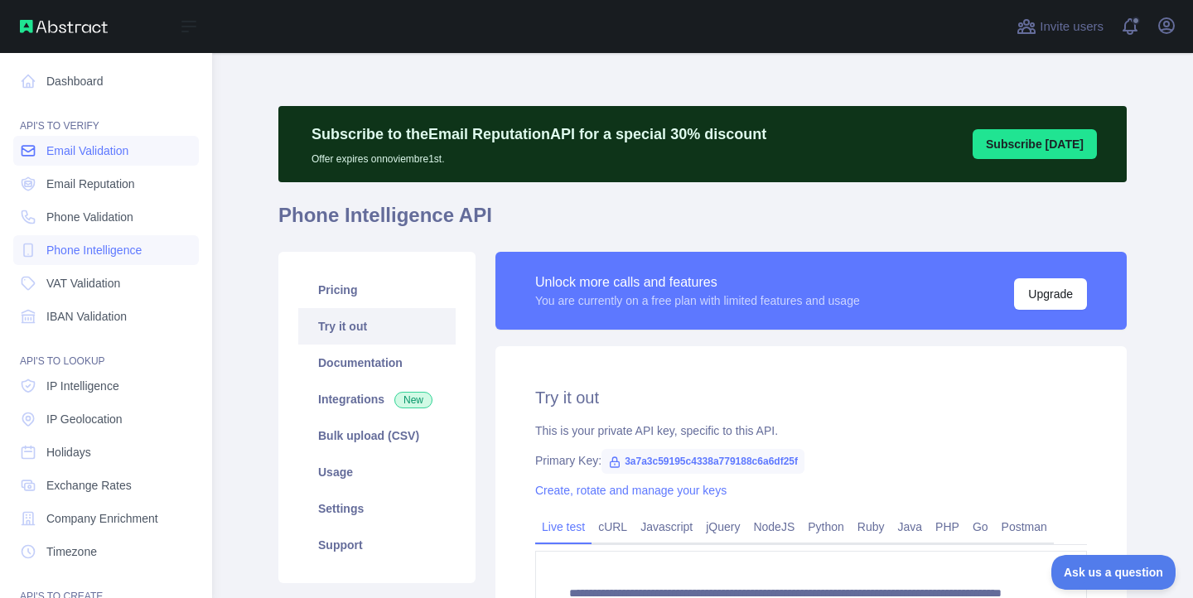
click at [54, 152] on span "Email Validation" at bounding box center [87, 150] width 82 height 17
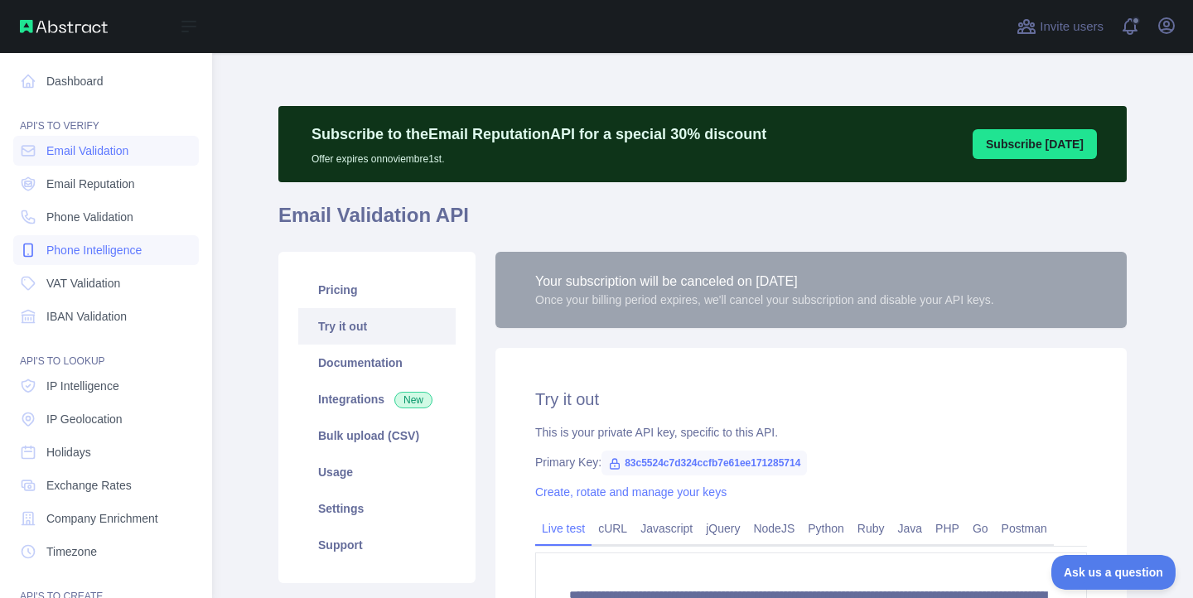
click at [86, 244] on span "Phone Intelligence" at bounding box center [93, 250] width 95 height 17
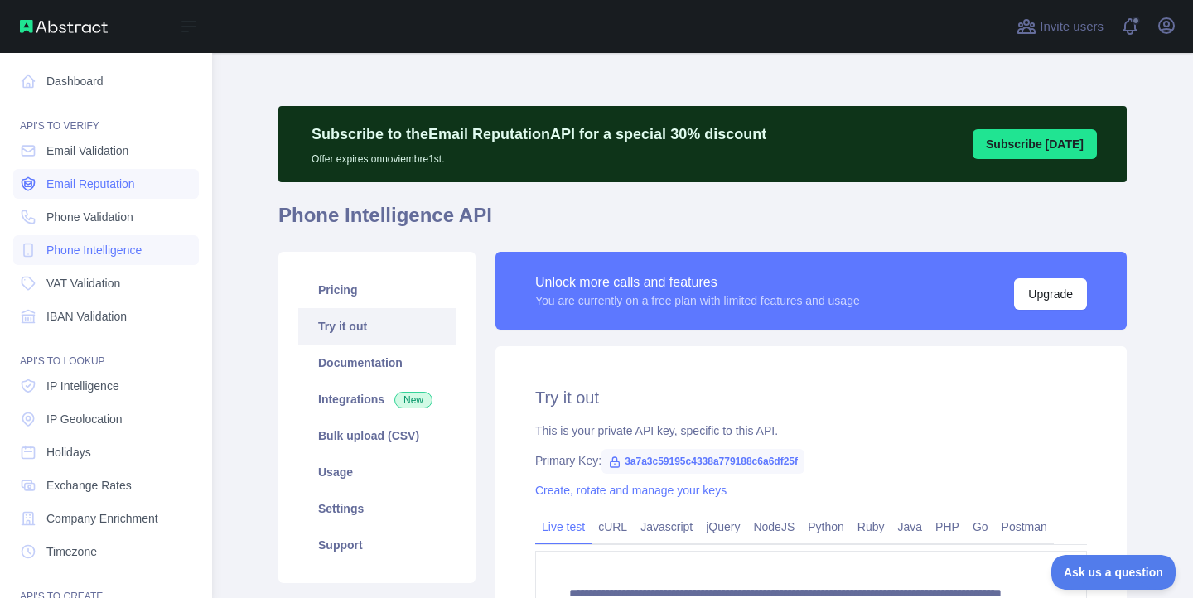
click at [75, 189] on span "Email Reputation" at bounding box center [90, 184] width 89 height 17
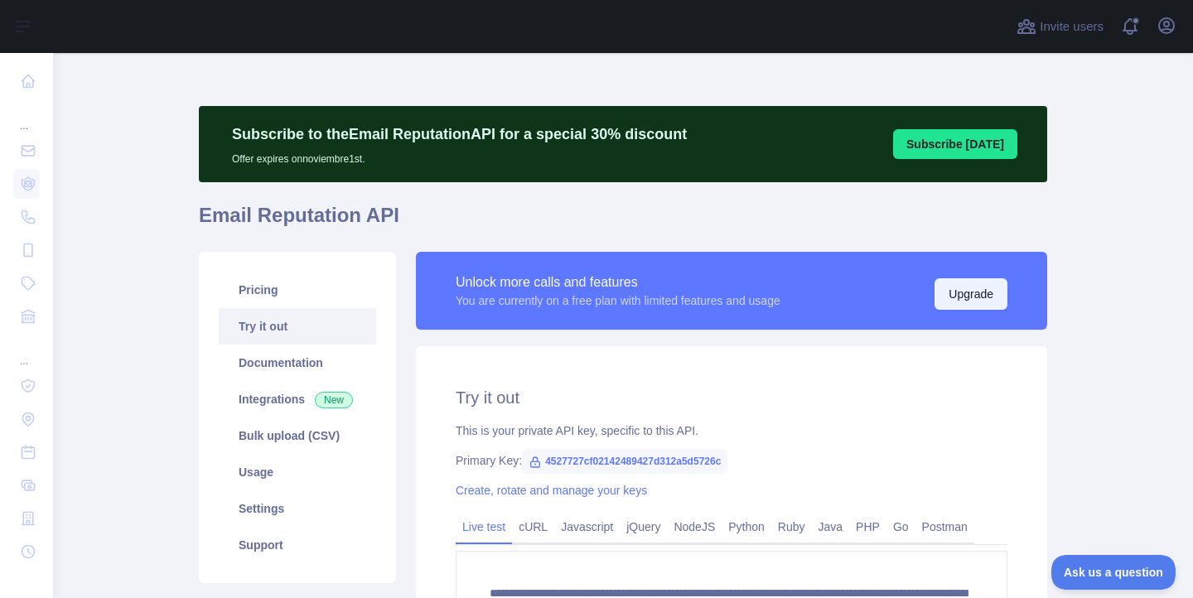
click at [962, 293] on button "Upgrade" at bounding box center [970, 293] width 73 height 31
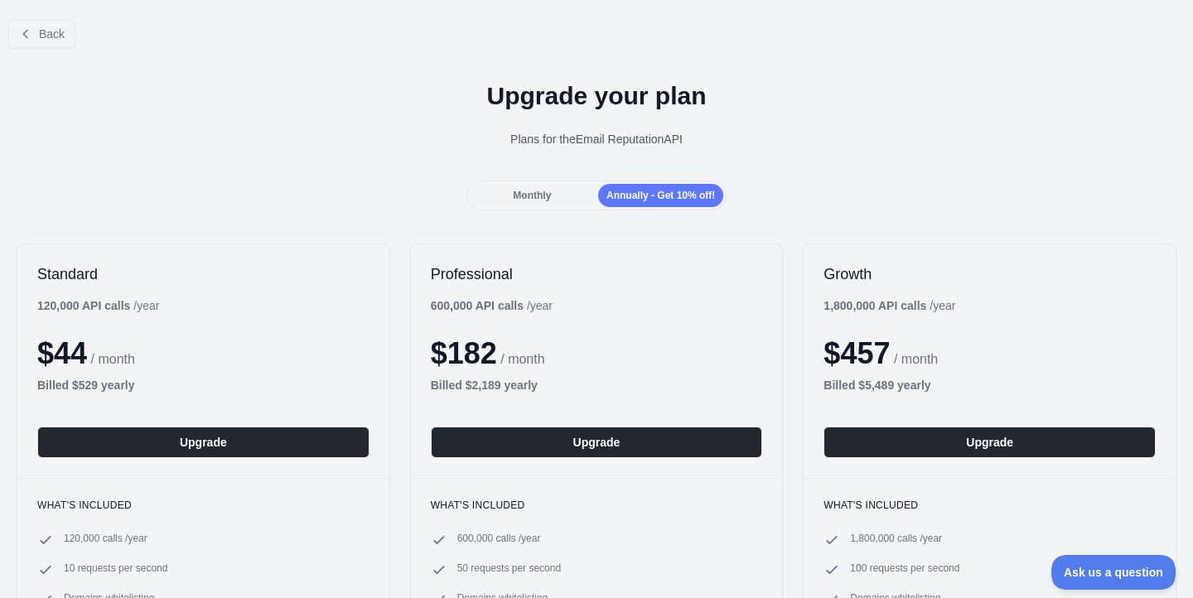
click at [528, 199] on span "Monthly" at bounding box center [532, 196] width 38 height 12
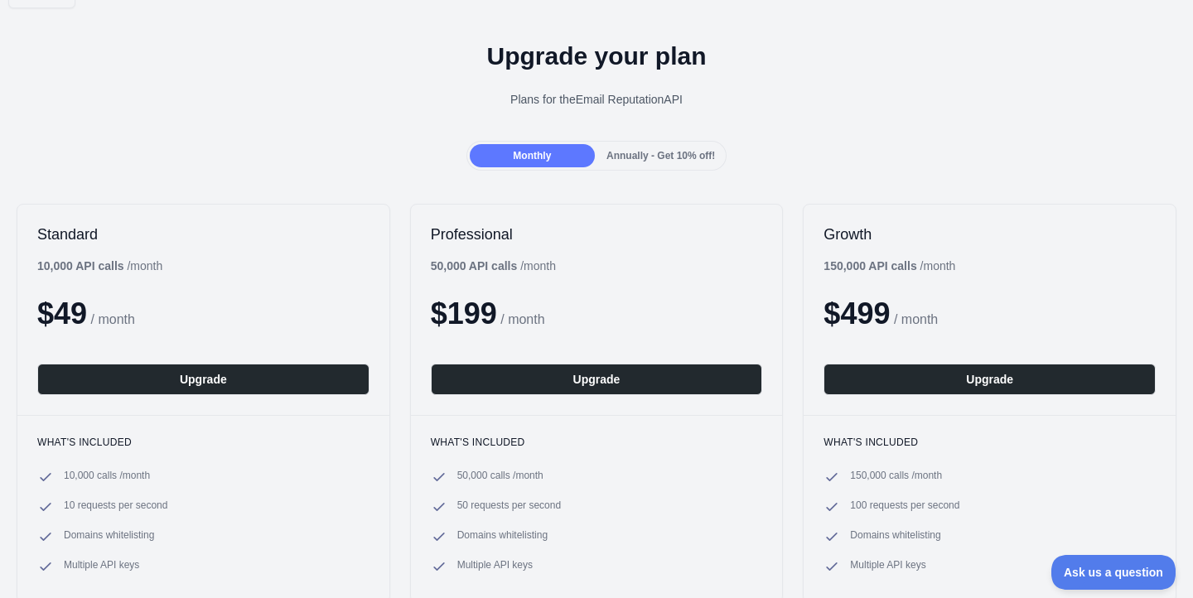
scroll to position [39, 0]
click at [558, 379] on button "Upgrade" at bounding box center [597, 380] width 332 height 31
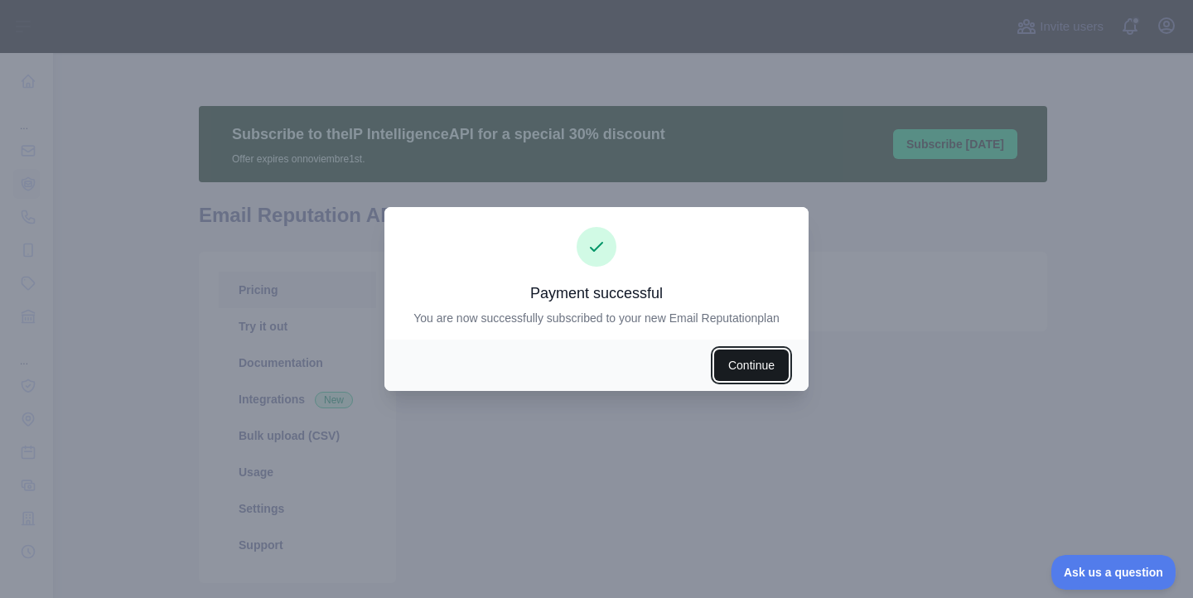
click at [751, 366] on button "Continue" at bounding box center [751, 365] width 75 height 31
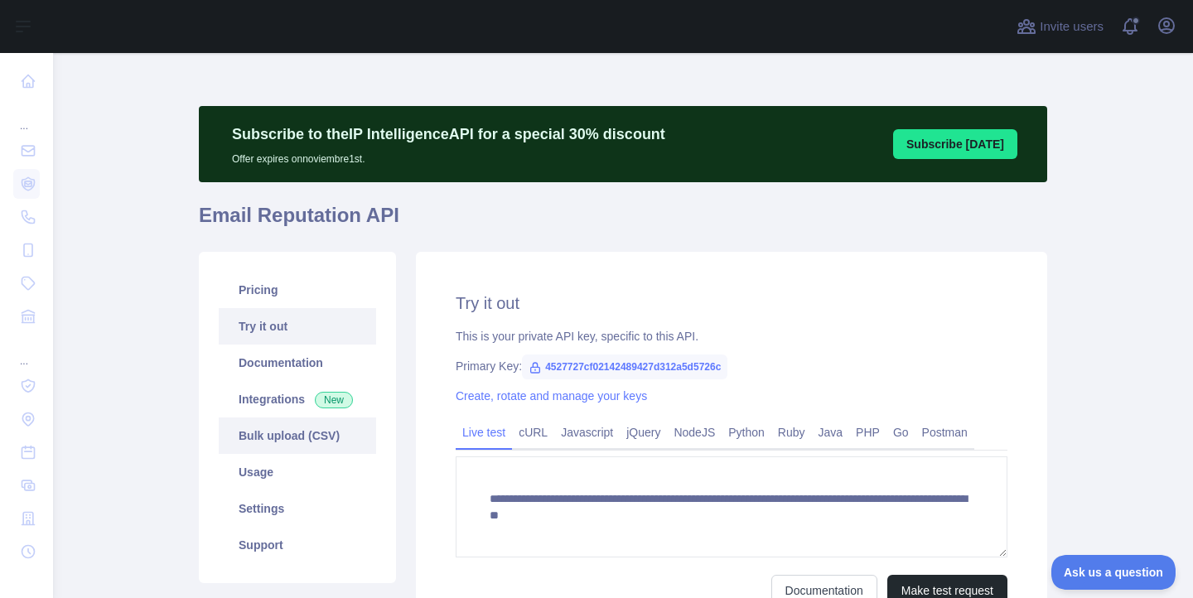
click at [267, 442] on link "Bulk upload (CSV)" at bounding box center [297, 436] width 157 height 36
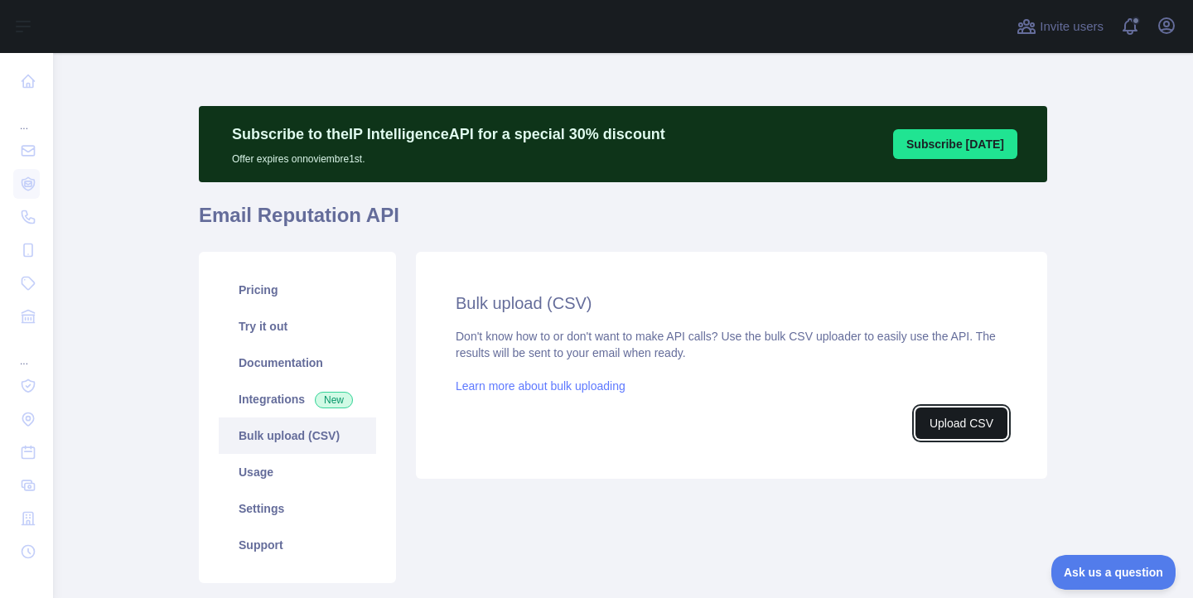
click at [973, 422] on button "Upload CSV" at bounding box center [961, 423] width 92 height 31
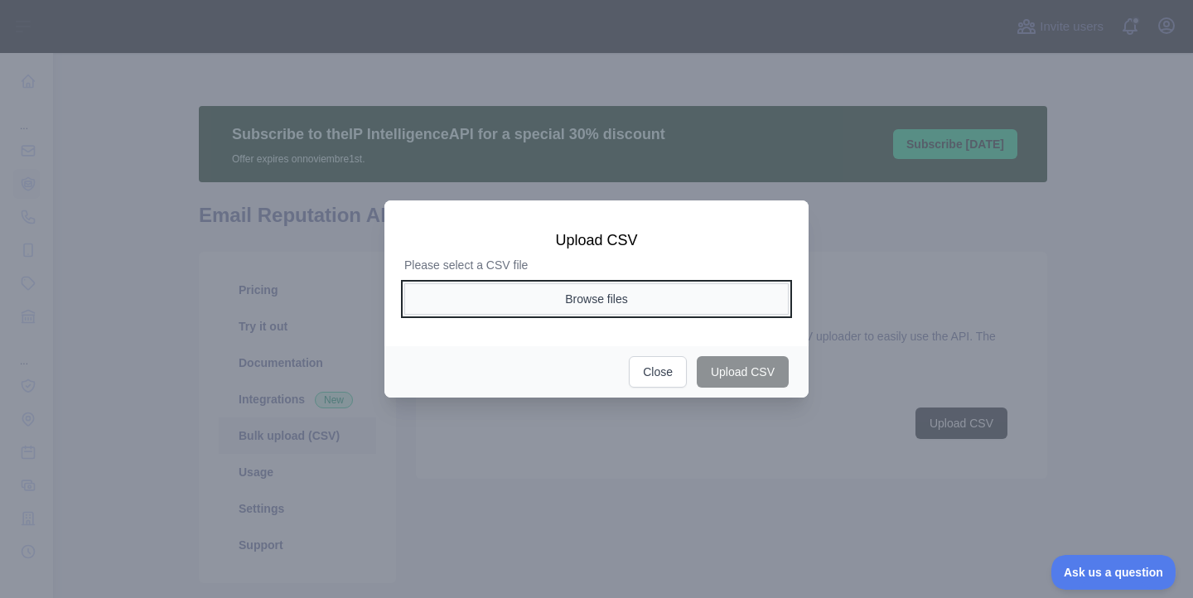
click at [587, 292] on button "Browse files" at bounding box center [596, 298] width 384 height 31
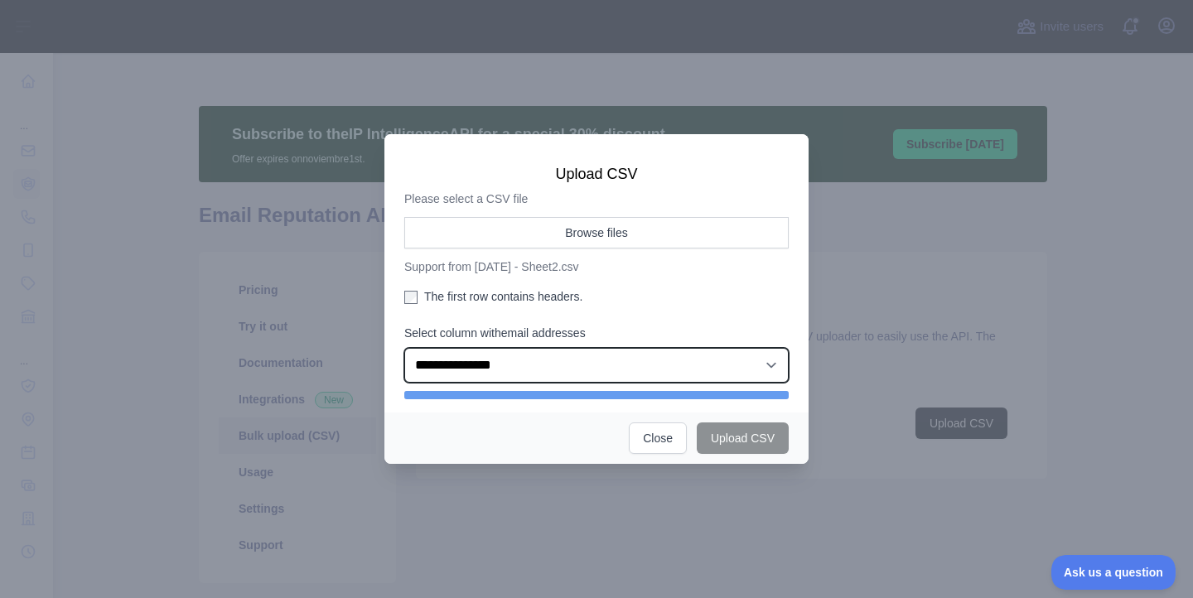
click at [475, 360] on select "**********" at bounding box center [596, 365] width 384 height 35
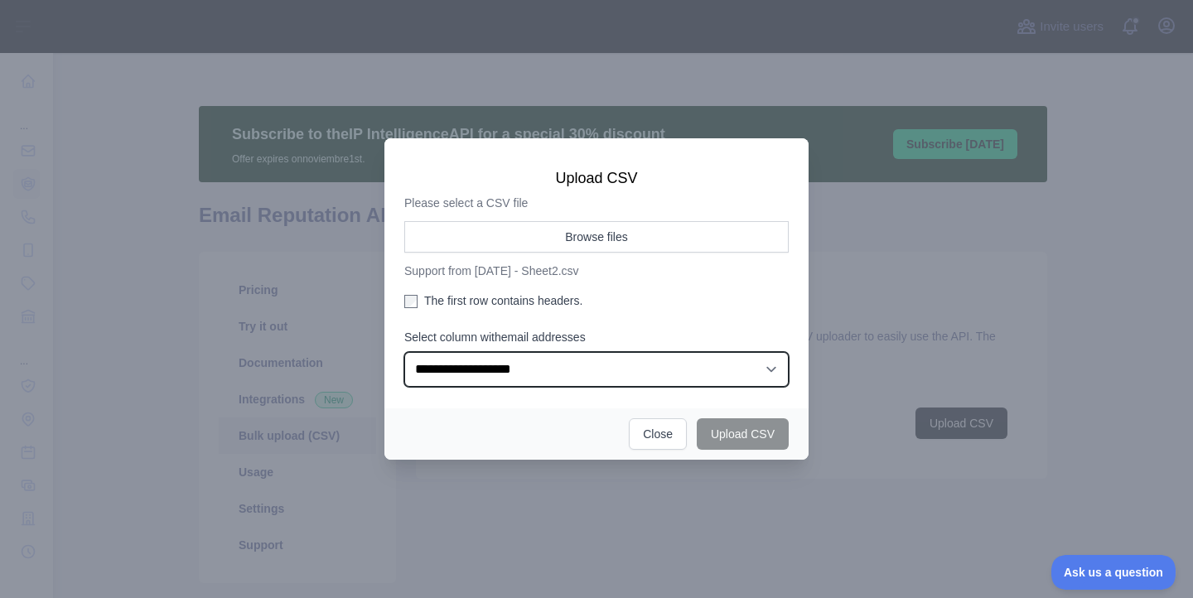
click at [404, 352] on select "**********" at bounding box center [596, 369] width 384 height 35
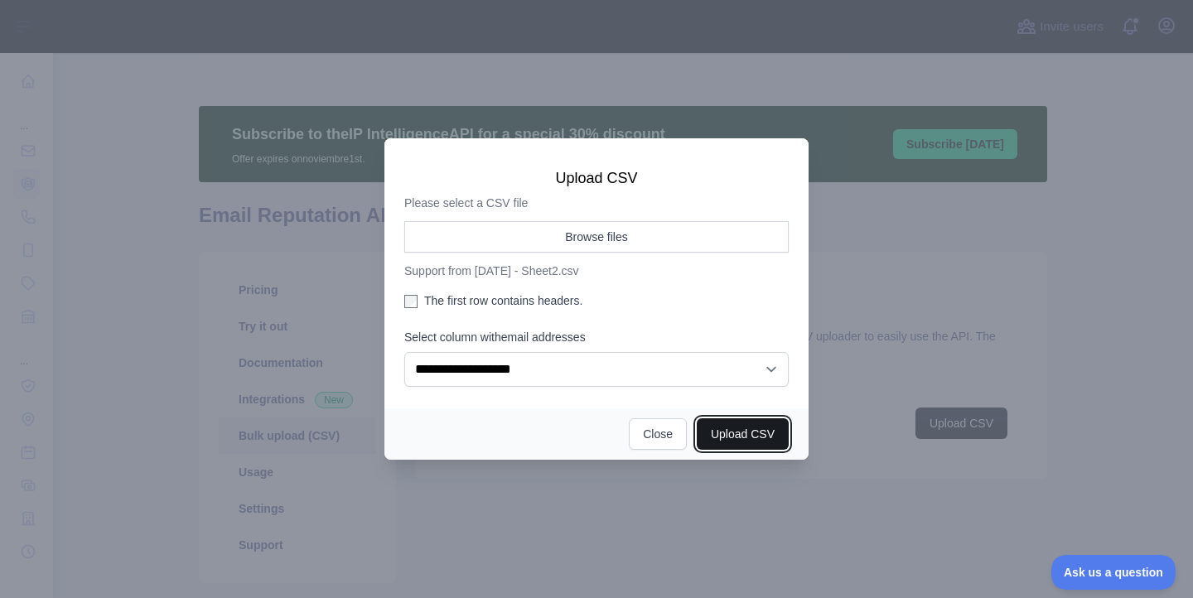
click at [752, 432] on button "Upload CSV" at bounding box center [743, 433] width 92 height 31
select select "**"
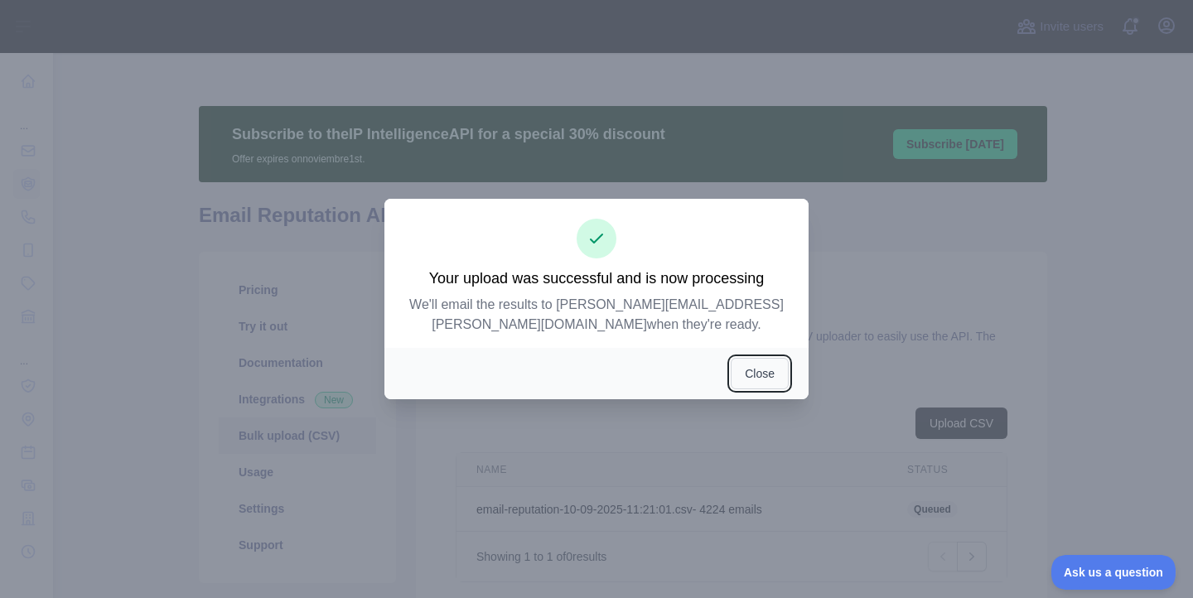
click at [746, 369] on button "Close" at bounding box center [760, 373] width 58 height 31
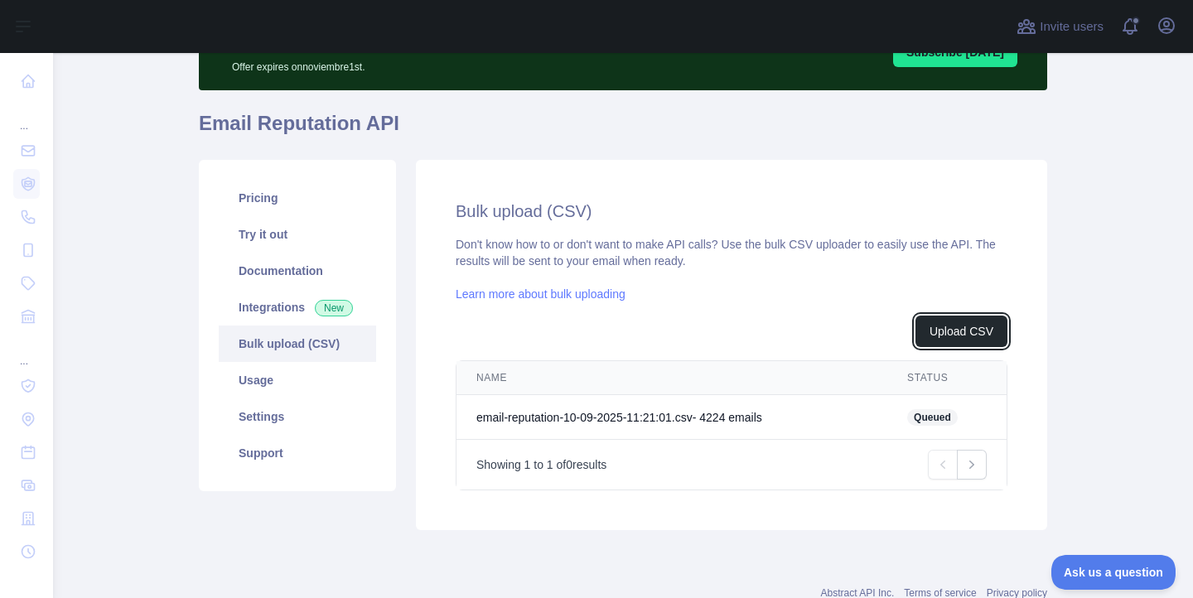
scroll to position [146, 0]
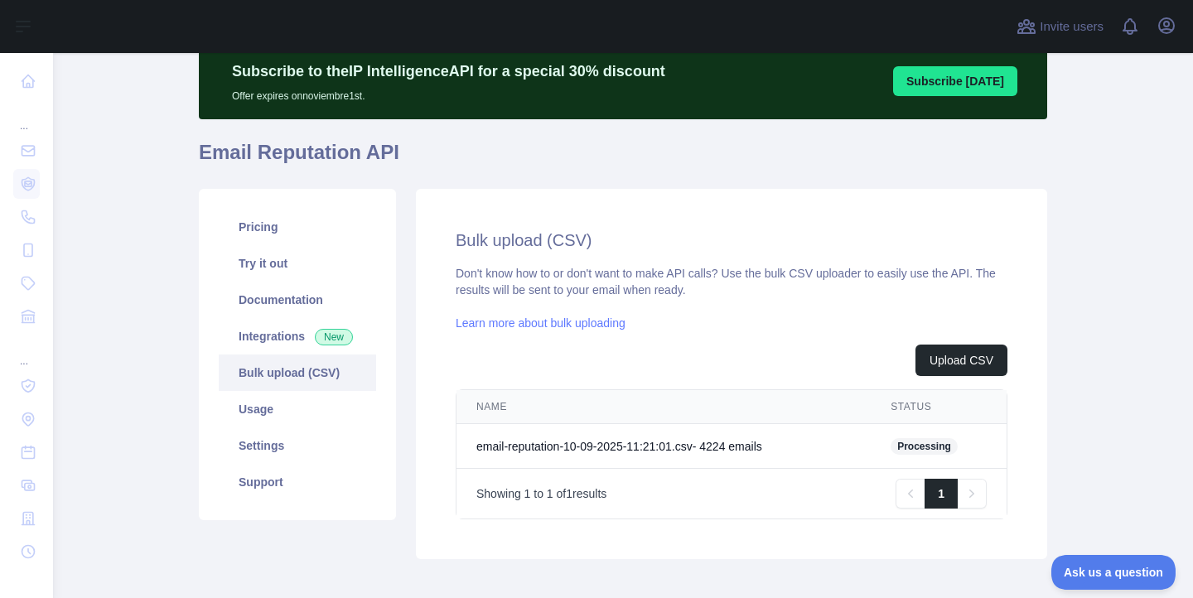
scroll to position [146, 0]
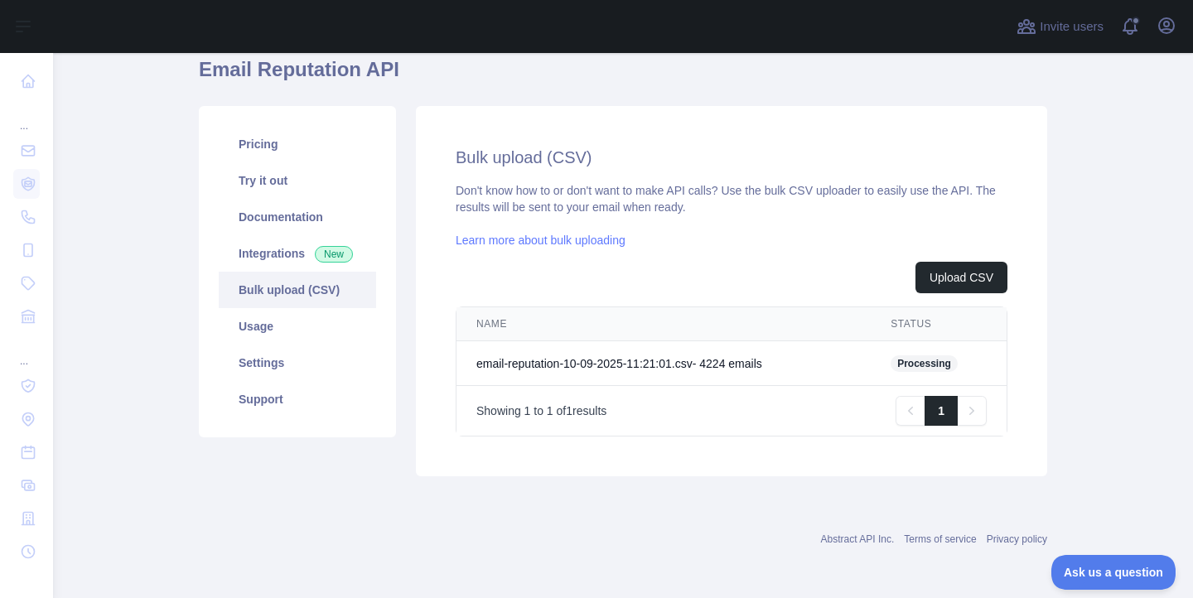
click at [427, 326] on div "Bulk upload (CSV) Don't know how to or don't want to make API calls? Use the bu…" at bounding box center [731, 291] width 631 height 370
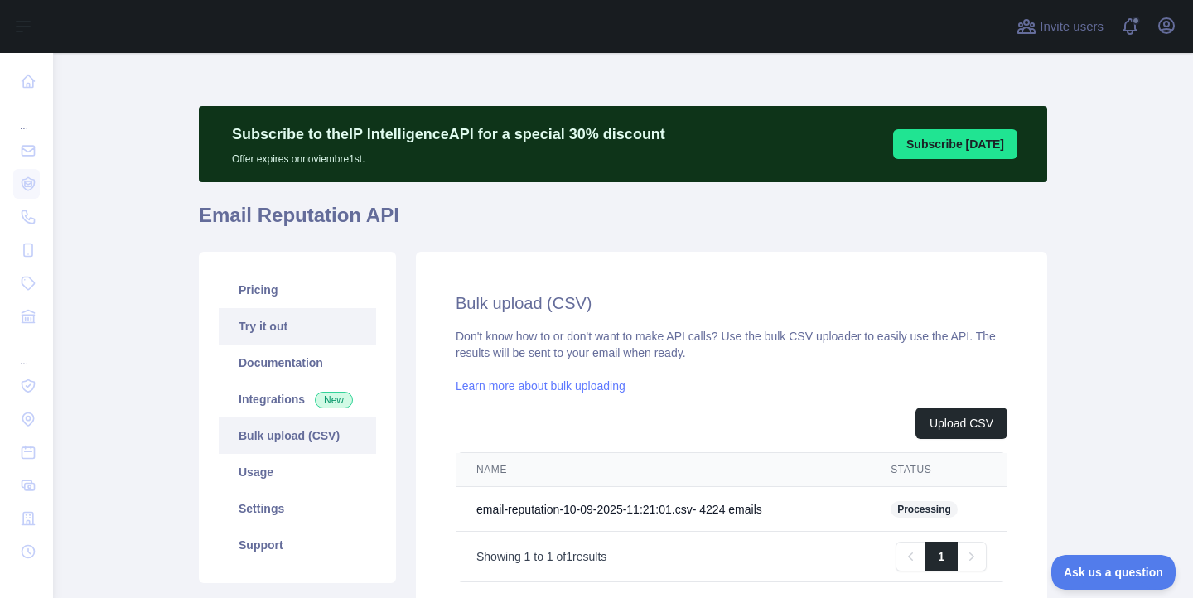
click at [279, 324] on link "Try it out" at bounding box center [297, 326] width 157 height 36
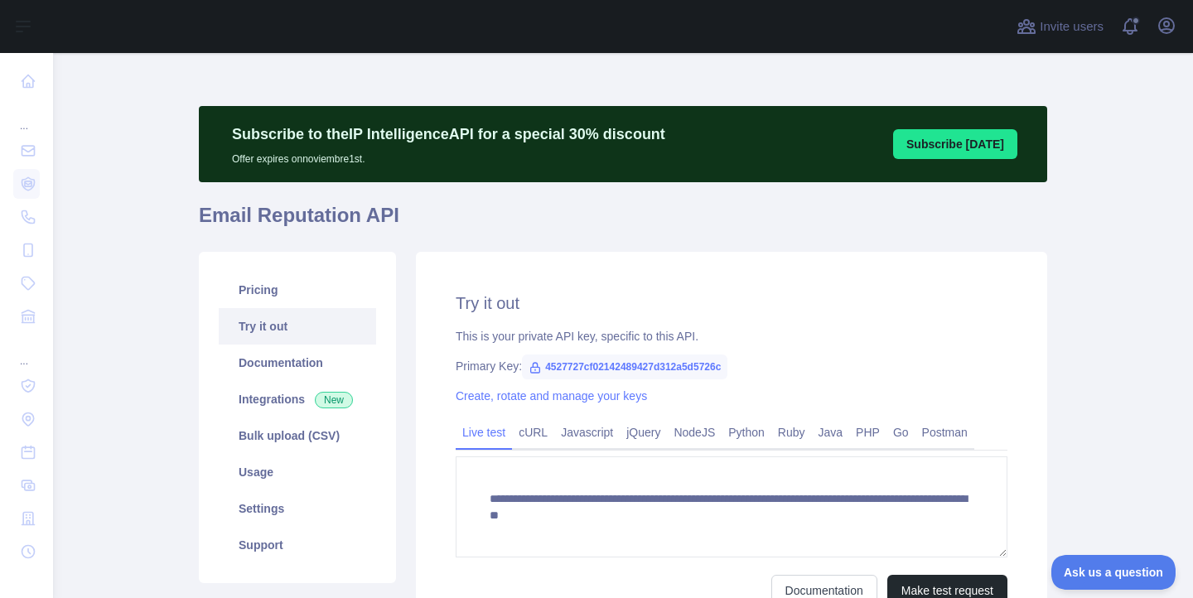
click at [661, 371] on span "4527727cf02142489427d312a5d5726c" at bounding box center [624, 367] width 205 height 25
copy span "4527727cf02142489427d312a5d5726c"
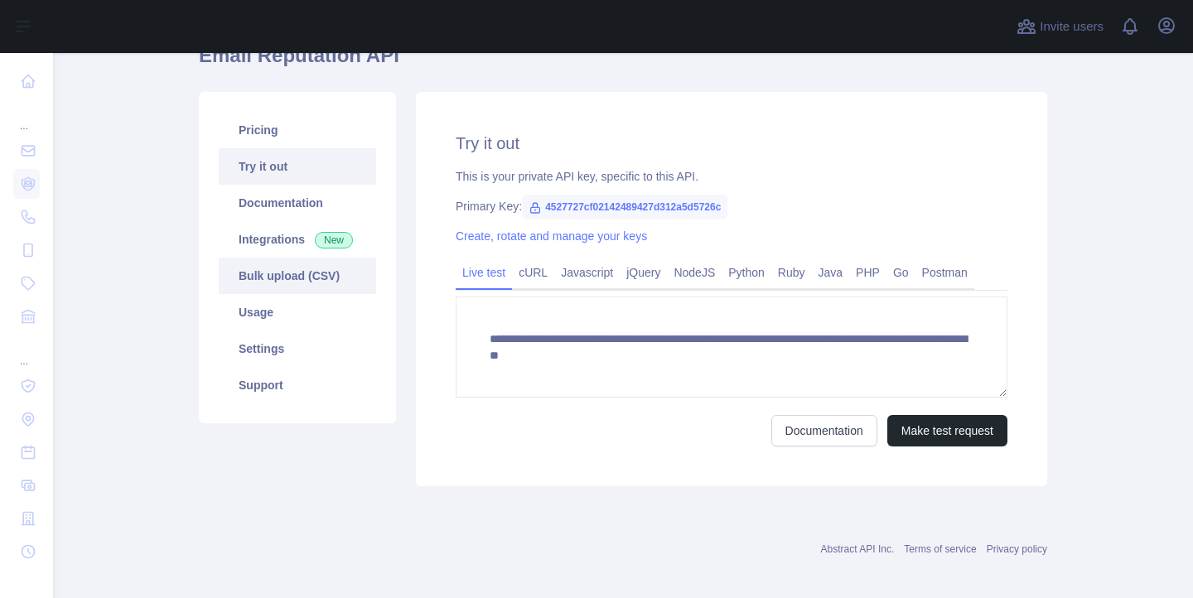
click at [291, 278] on link "Bulk upload (CSV)" at bounding box center [297, 276] width 157 height 36
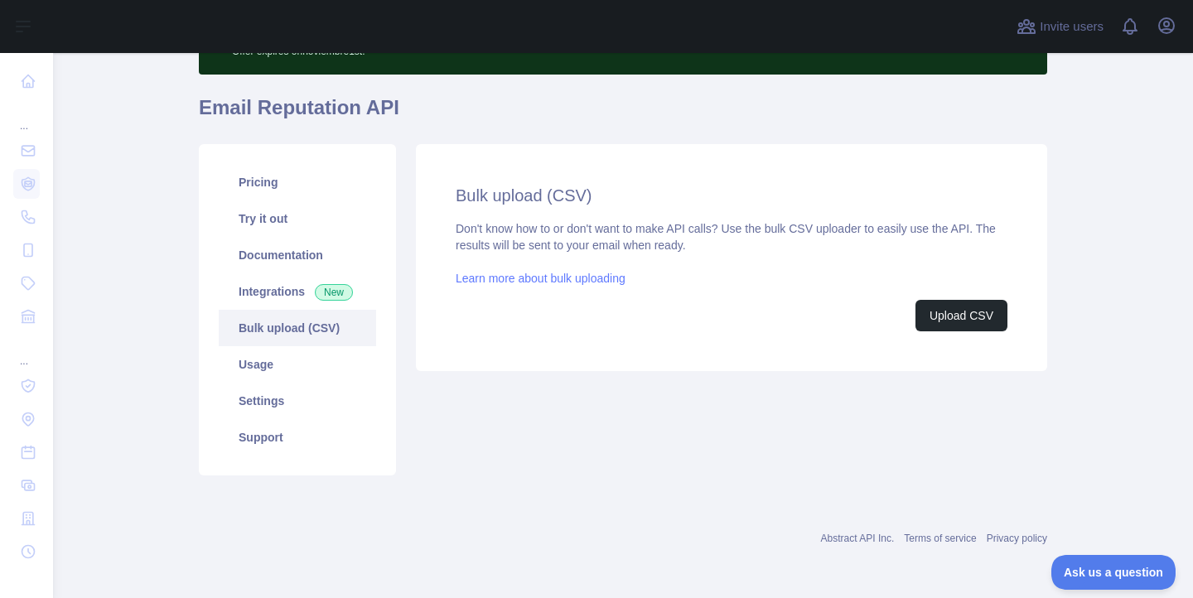
scroll to position [146, 0]
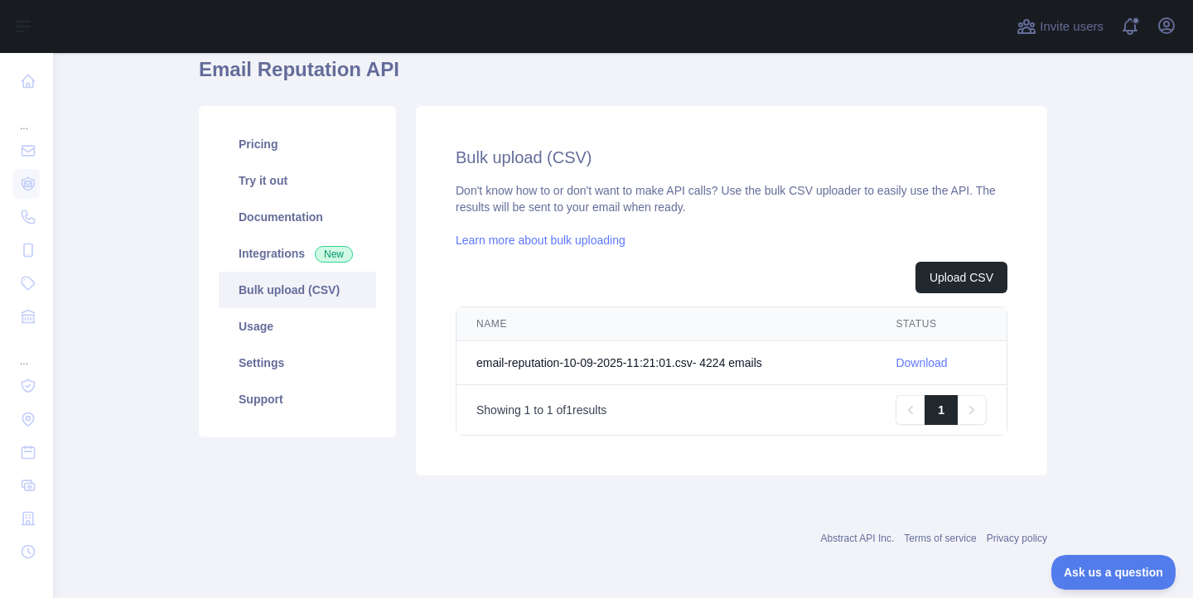
click at [934, 364] on link "Download" at bounding box center [921, 362] width 51 height 13
